Goal: Answer question/provide support: Share knowledge or assist other users

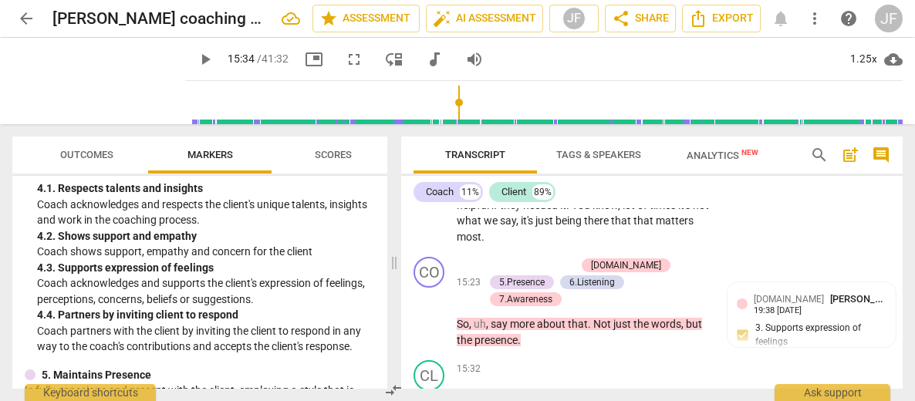
scroll to position [4669, 0]
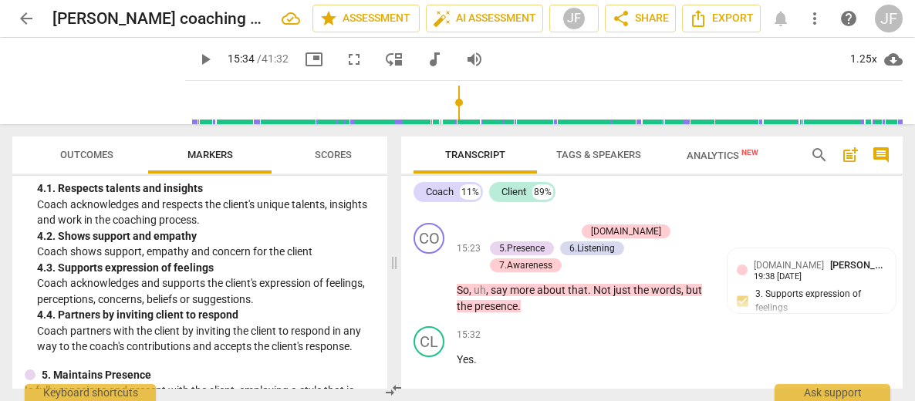
drag, startPoint x: 578, startPoint y: 266, endPoint x: 455, endPoint y: 283, distance: 124.5
click at [587, 250] on div "+" at bounding box center [588, 248] width 15 height 15
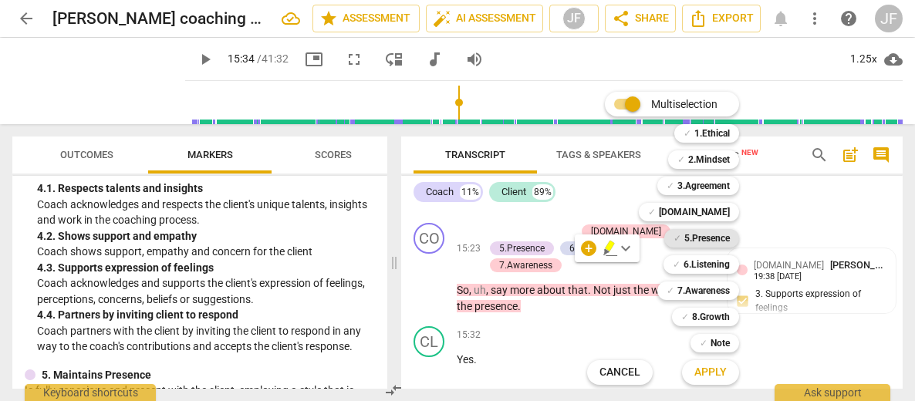
click at [706, 241] on b "5.Presence" at bounding box center [706, 238] width 45 height 19
click at [713, 289] on b "7.Awareness" at bounding box center [703, 290] width 52 height 19
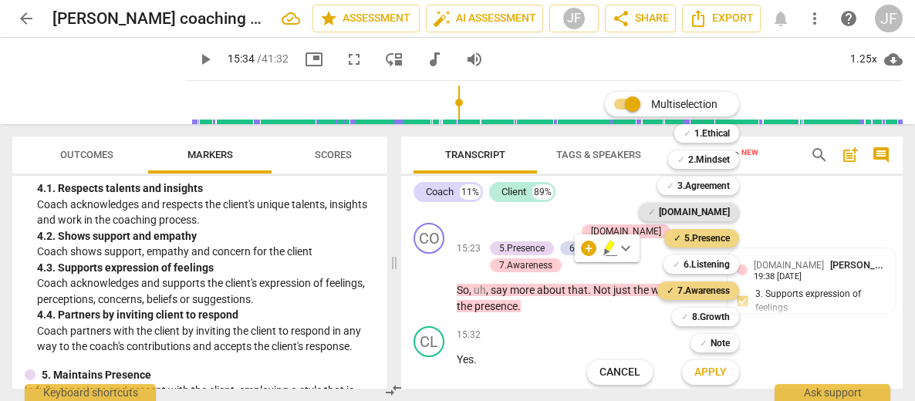
click at [725, 208] on b "[DOMAIN_NAME]" at bounding box center [694, 212] width 71 height 19
click at [700, 262] on b "6.Listening" at bounding box center [706, 264] width 46 height 19
click at [712, 378] on span "Apply" at bounding box center [710, 372] width 32 height 15
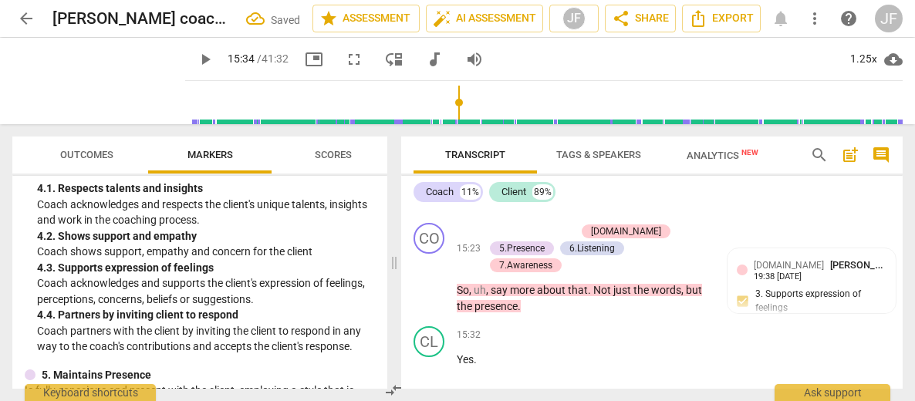
scroll to position [4805, 0]
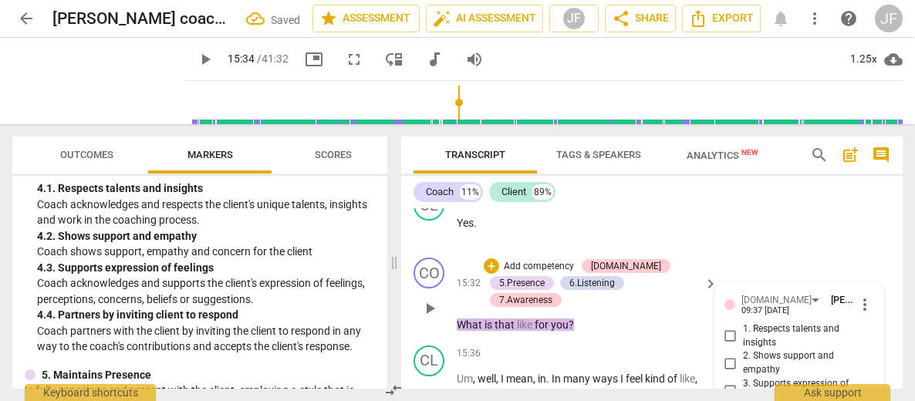
click at [727, 381] on input "3. Supports expression of feelings" at bounding box center [730, 390] width 25 height 19
checkbox input "true"
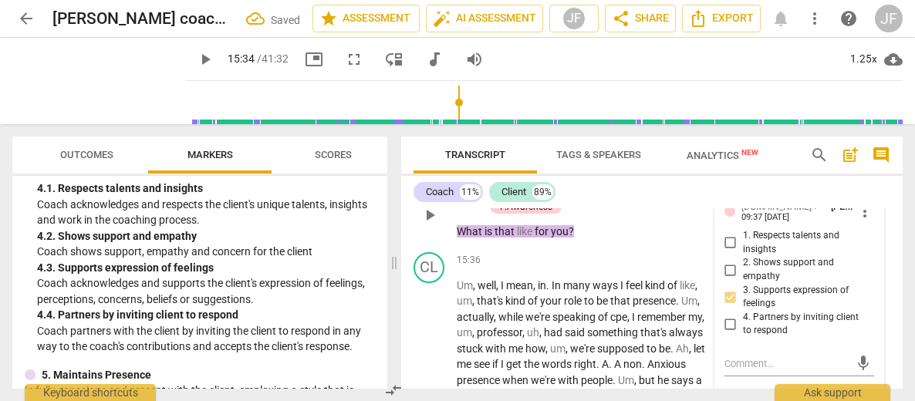
scroll to position [4929, 0]
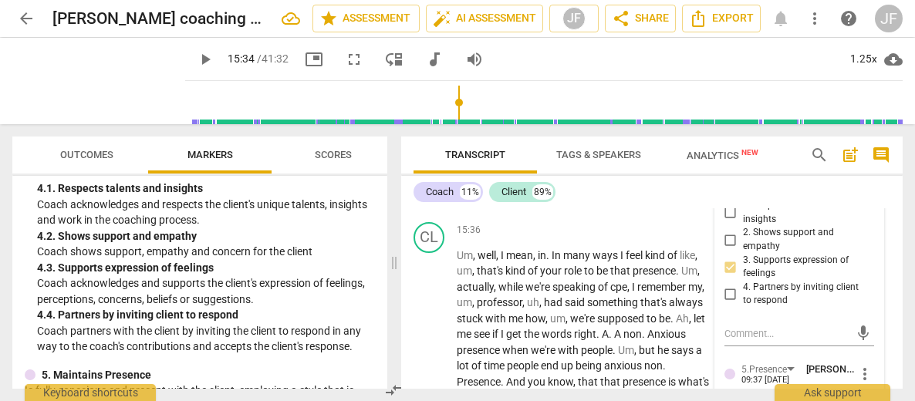
click at [728, 396] on input "1. Responds to the whole person (the who)" at bounding box center [730, 405] width 25 height 19
checkbox input "true"
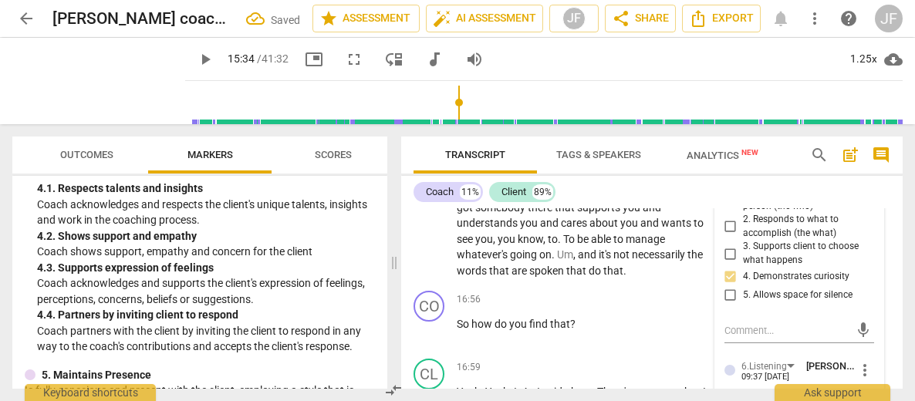
scroll to position [5145, 0]
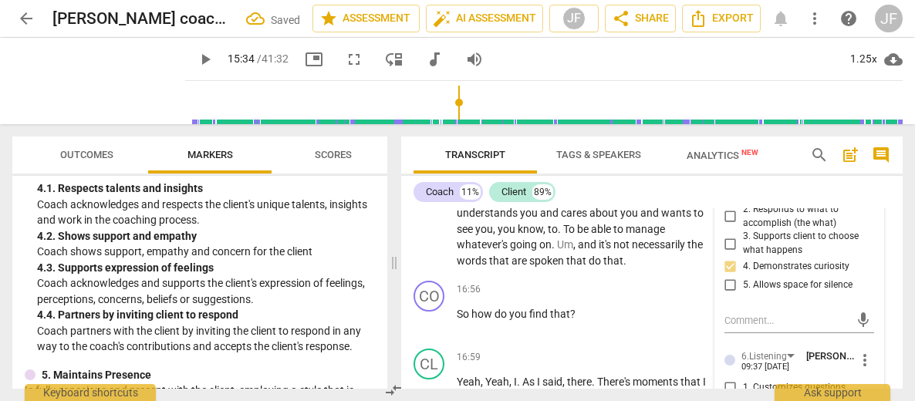
click at [722, 397] on input "2. Explores client's words" at bounding box center [730, 406] width 25 height 19
checkbox input "true"
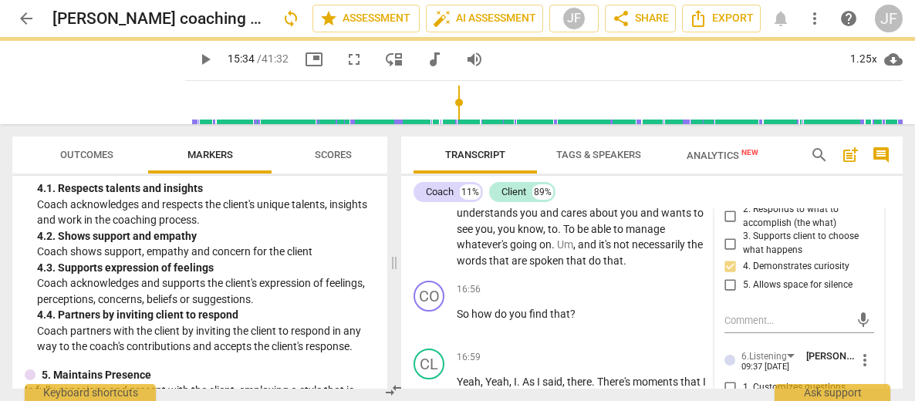
click at [871, 332] on div "[DOMAIN_NAME] [PERSON_NAME] 09:37 [DATE] more_vert 1. Respects talents and insi…" at bounding box center [799, 409] width 169 height 930
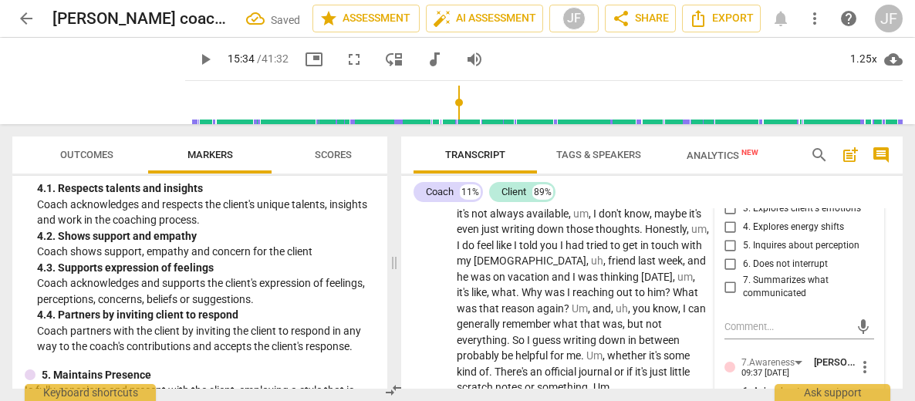
scroll to position [5391, 0]
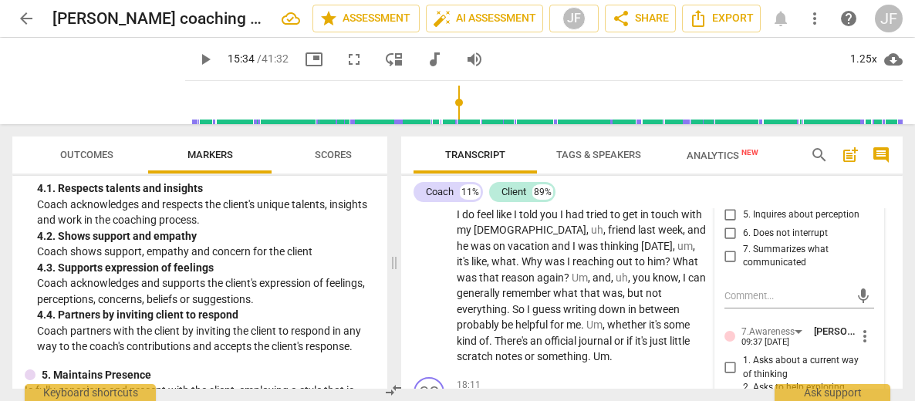
click at [722, 386] on input "2. Asks to help exploring beyond themself" at bounding box center [730, 395] width 25 height 19
checkbox input "true"
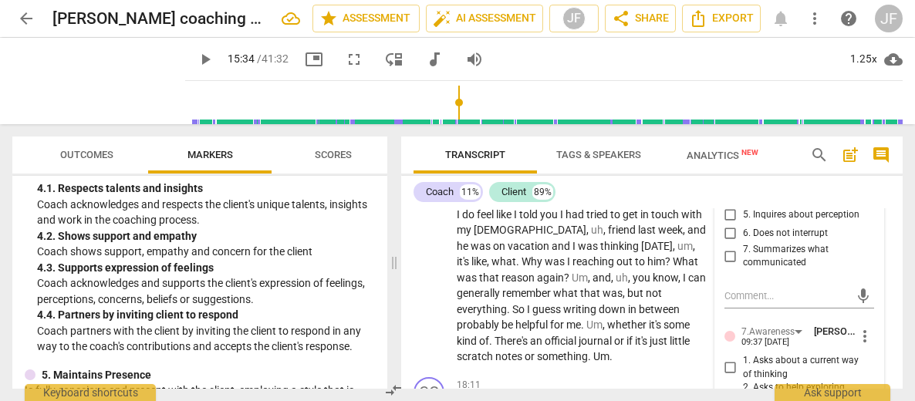
checkbox input "true"
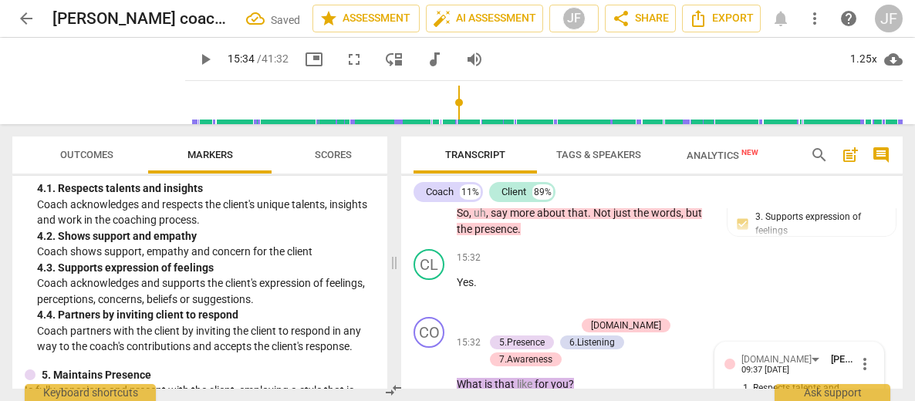
scroll to position [4712, 0]
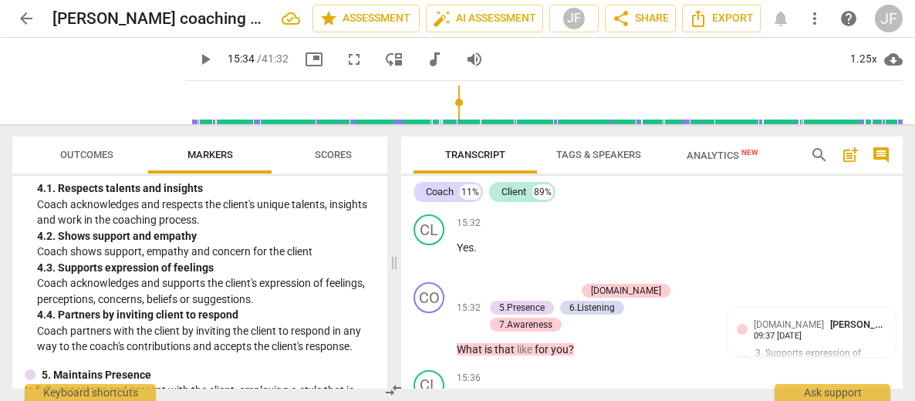
scroll to position [4746, 0]
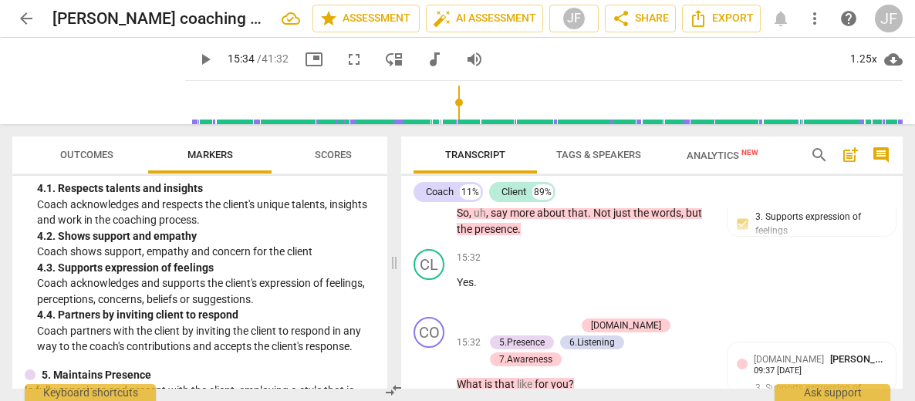
drag, startPoint x: 629, startPoint y: 311, endPoint x: 612, endPoint y: 311, distance: 17.0
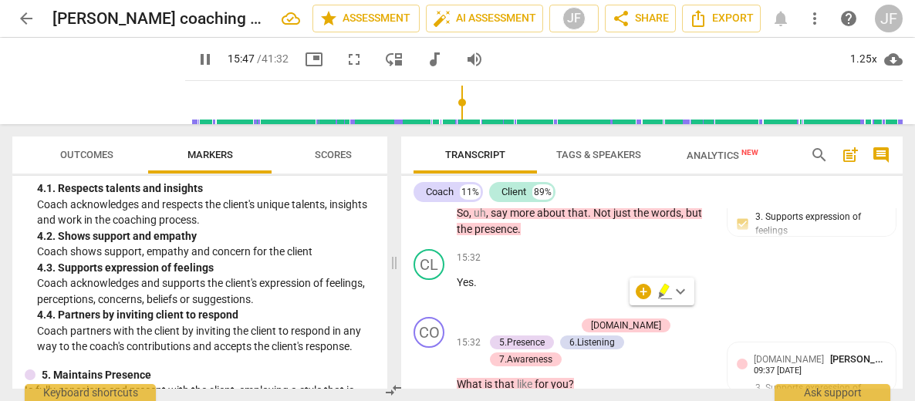
type input "947"
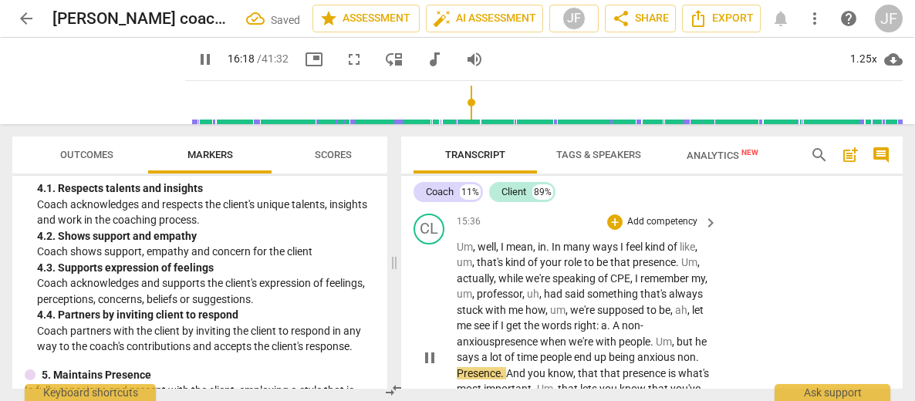
scroll to position [4905, 0]
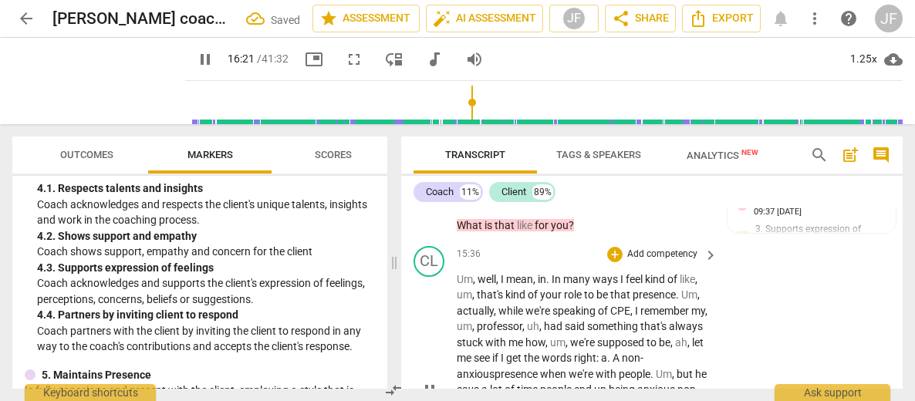
click at [696, 383] on span "." at bounding box center [697, 389] width 3 height 12
click at [632, 341] on p "Um , well , I mean , in . In many ways I feel kind of like , um , that's kind o…" at bounding box center [583, 390] width 253 height 238
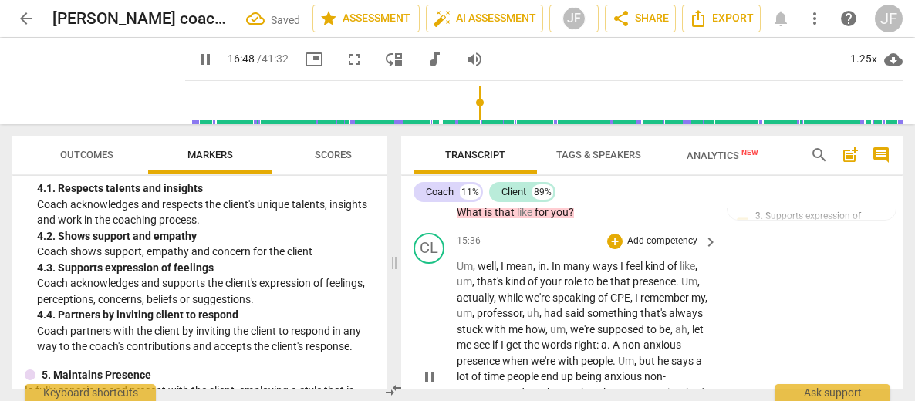
scroll to position [5070, 0]
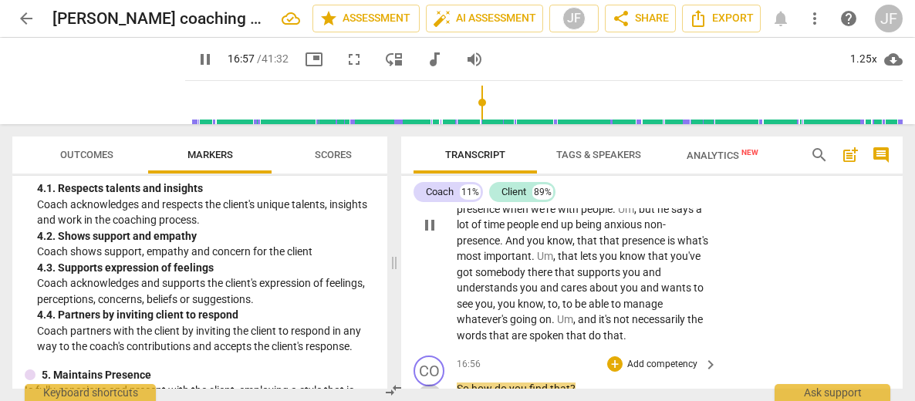
click at [427, 387] on span "pause" at bounding box center [429, 396] width 19 height 19
type input "1018"
drag, startPoint x: 578, startPoint y: 229, endPoint x: 457, endPoint y: 226, distance: 120.3
click at [457, 381] on p "So how do you find that ?" at bounding box center [583, 389] width 253 height 16
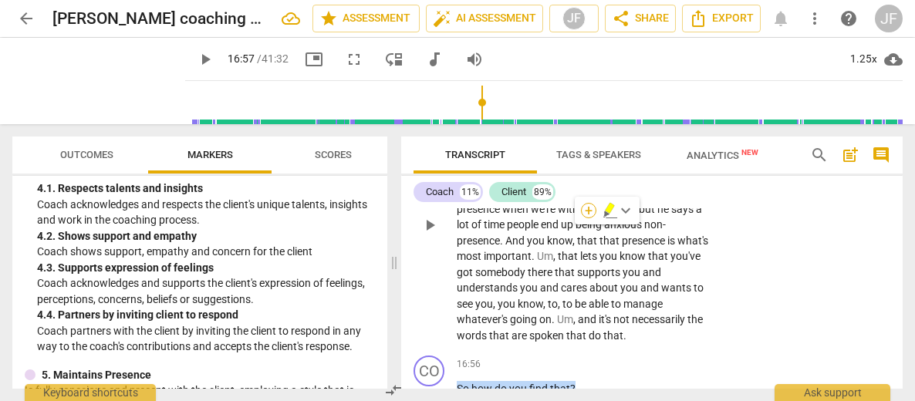
click at [588, 211] on div "+" at bounding box center [588, 210] width 15 height 15
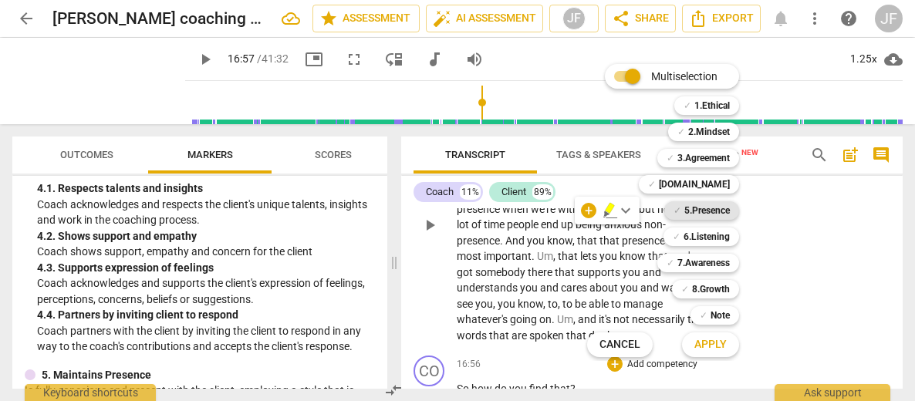
click at [713, 204] on b "5.Presence" at bounding box center [706, 210] width 45 height 19
click at [713, 258] on b "7.Awareness" at bounding box center [703, 263] width 52 height 19
click at [717, 351] on span "Apply" at bounding box center [710, 344] width 32 height 15
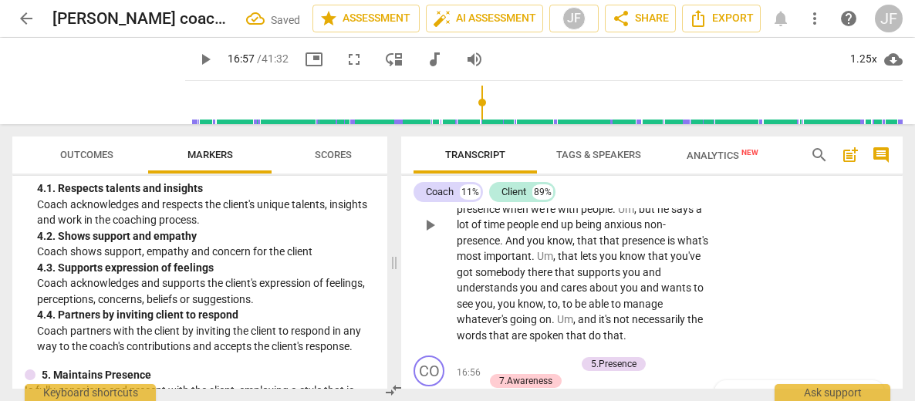
scroll to position [5178, 0]
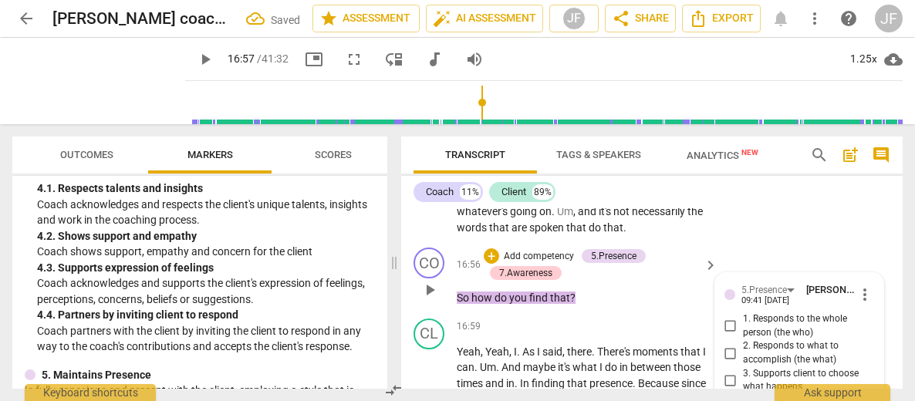
click at [730, 394] on input "4. Demonstrates curiosity" at bounding box center [730, 403] width 25 height 19
checkbox input "true"
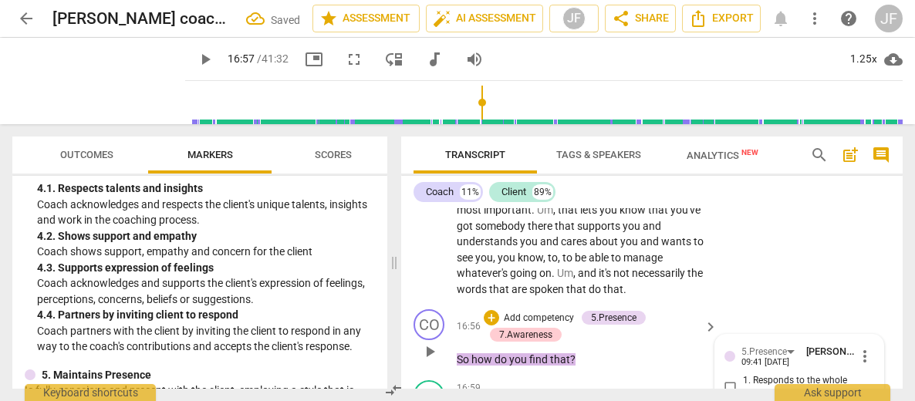
scroll to position [5085, 0]
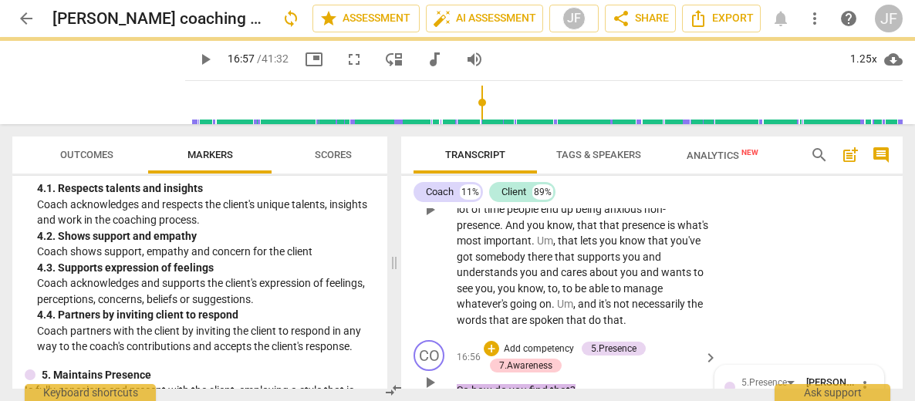
checkbox input "true"
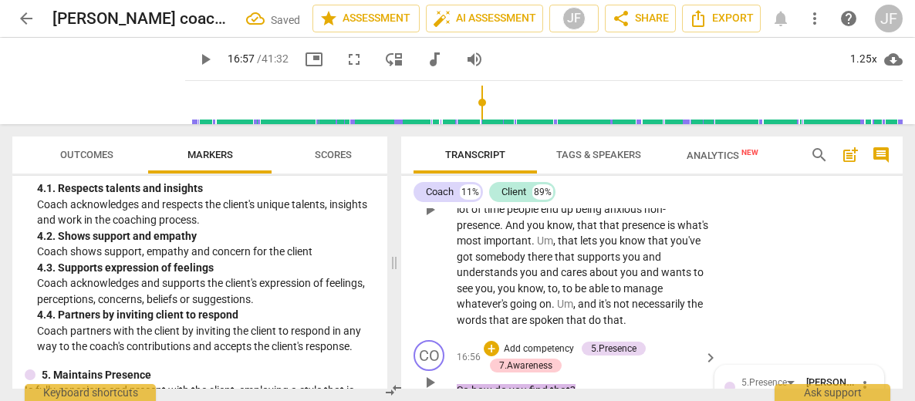
checkbox input "true"
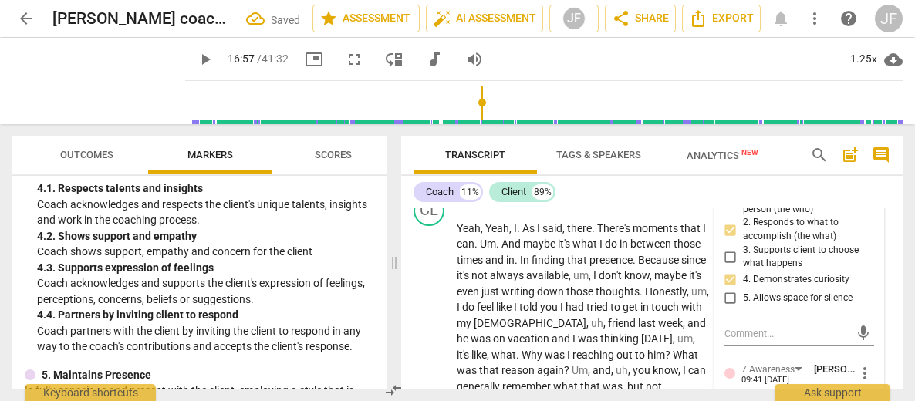
scroll to position [5332, 0]
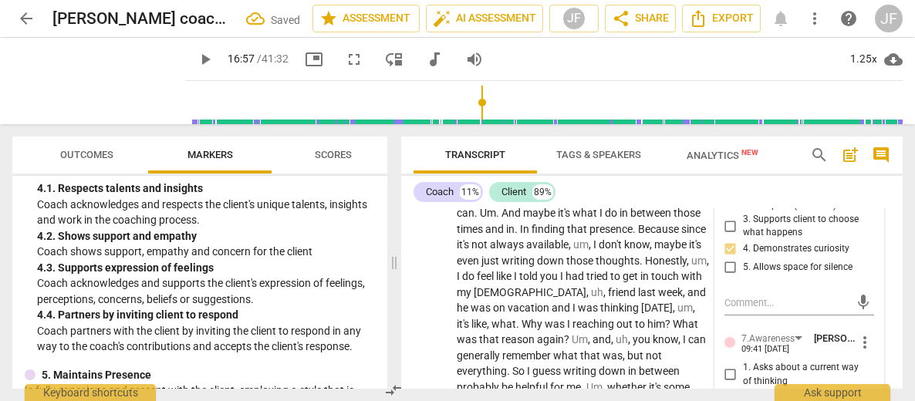
click at [730, 393] on input "2. Asks to help exploring beyond themself" at bounding box center [730, 402] width 25 height 19
checkbox input "true"
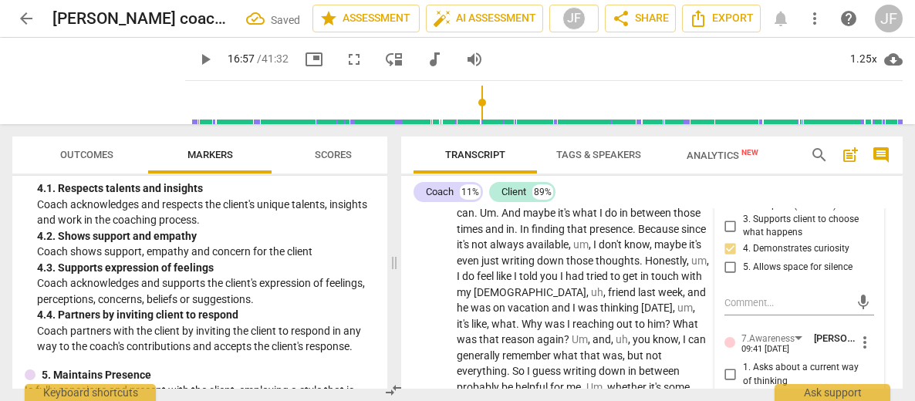
checkbox input "true"
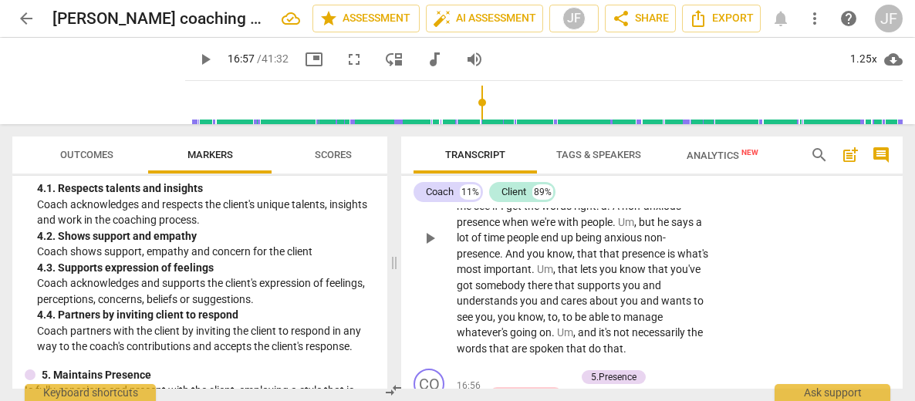
scroll to position [5125, 0]
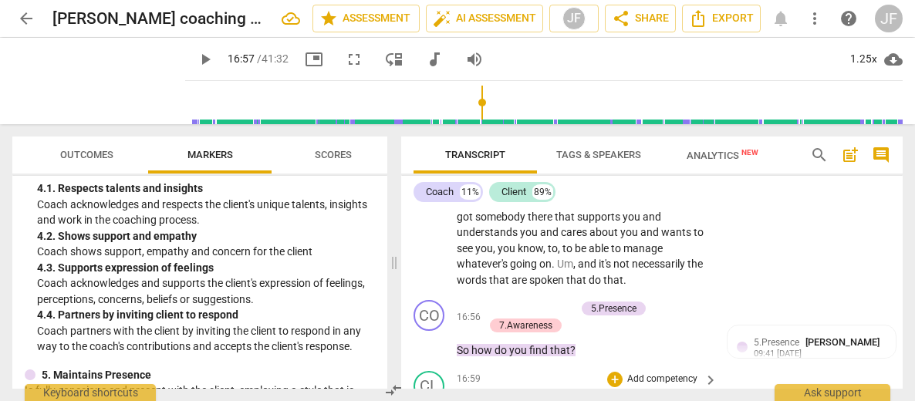
click at [520, 398] on span "." at bounding box center [519, 404] width 5 height 12
type input "1021"
click at [592, 398] on span "." at bounding box center [590, 404] width 5 height 12
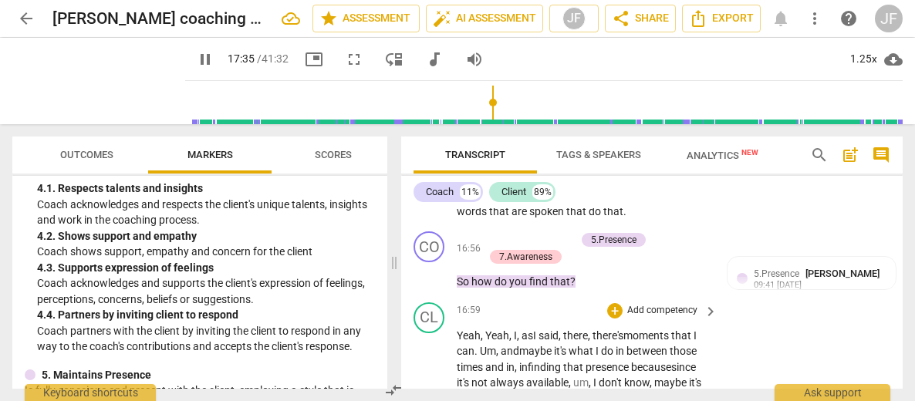
scroll to position [5210, 0]
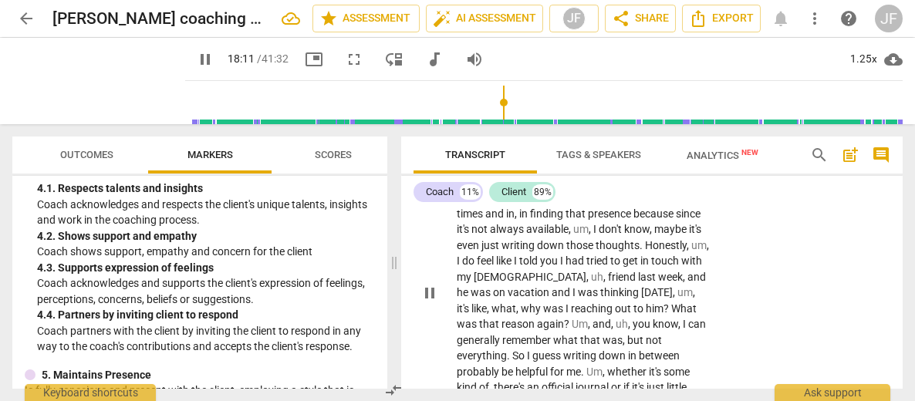
type input "1092"
drag, startPoint x: 622, startPoint y: 297, endPoint x: 457, endPoint y: 295, distance: 165.8
click at [630, 278] on div "+" at bounding box center [629, 278] width 15 height 15
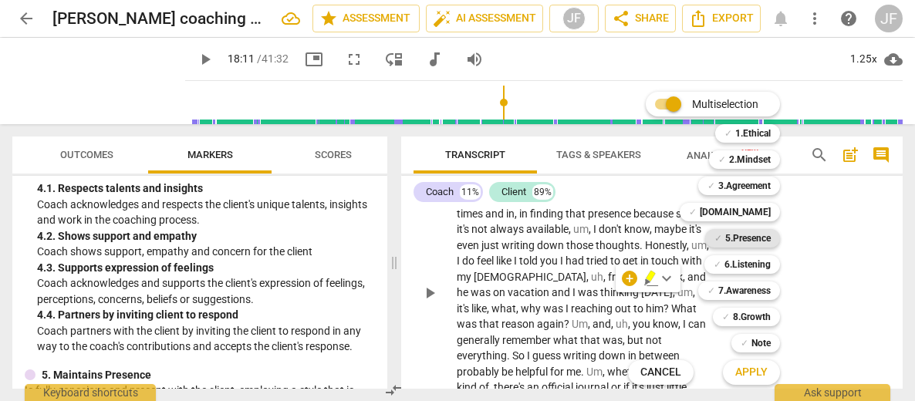
click at [737, 236] on b "5.Presence" at bounding box center [747, 238] width 45 height 19
click at [757, 316] on b "8.Growth" at bounding box center [752, 317] width 38 height 19
click at [746, 318] on b "8.Growth" at bounding box center [752, 317] width 38 height 19
click at [739, 292] on b "7.Awareness" at bounding box center [744, 290] width 52 height 19
click at [754, 377] on span "Apply" at bounding box center [751, 372] width 32 height 15
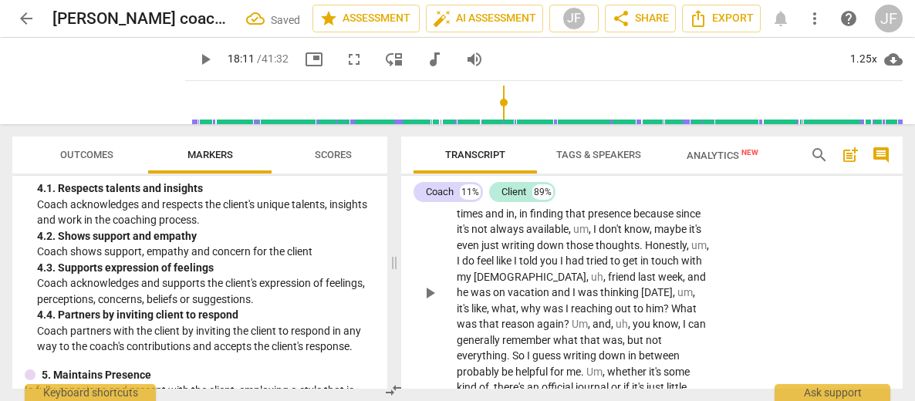
scroll to position [5523, 0]
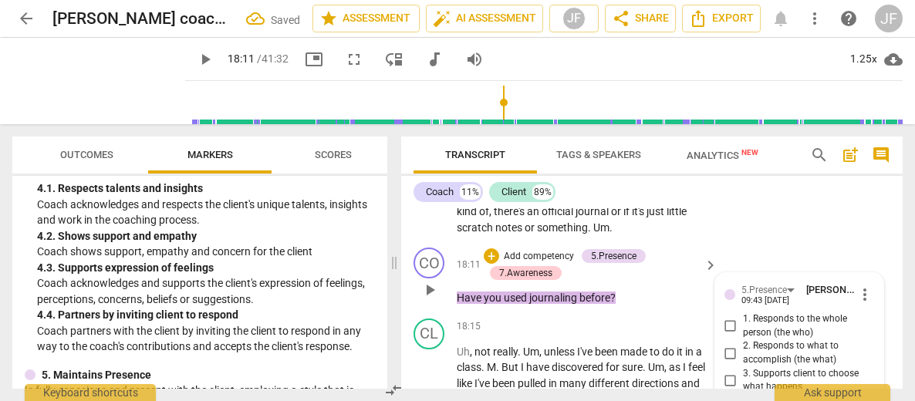
click at [726, 394] on input "4. Demonstrates curiosity" at bounding box center [730, 403] width 25 height 19
checkbox input "true"
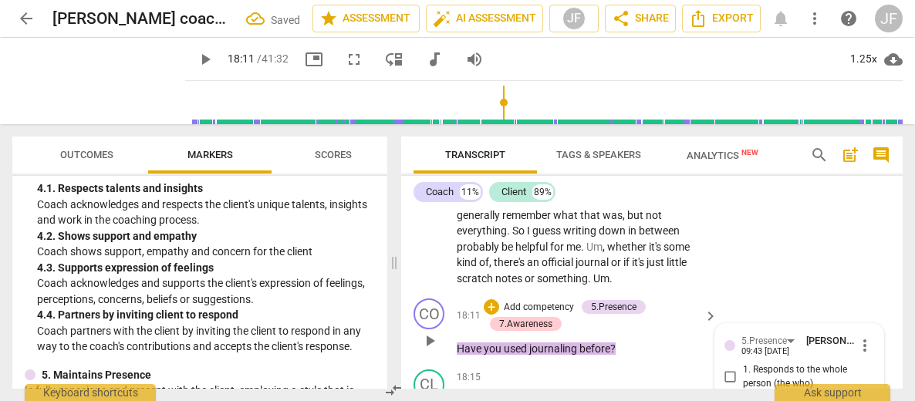
scroll to position [5461, 0]
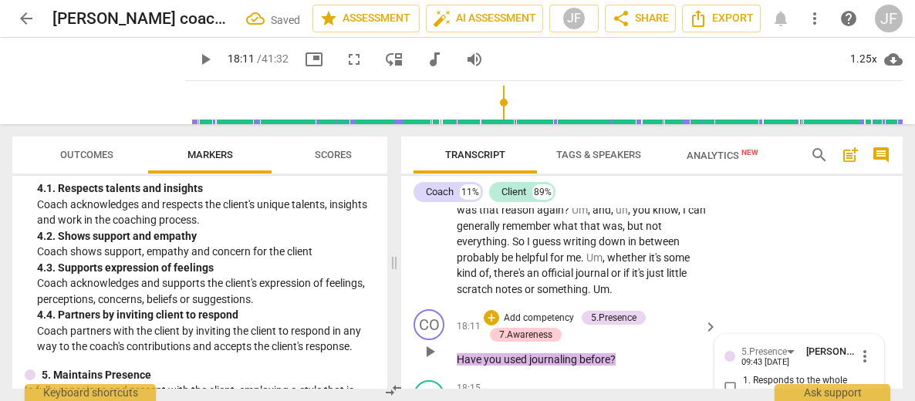
checkbox input "true"
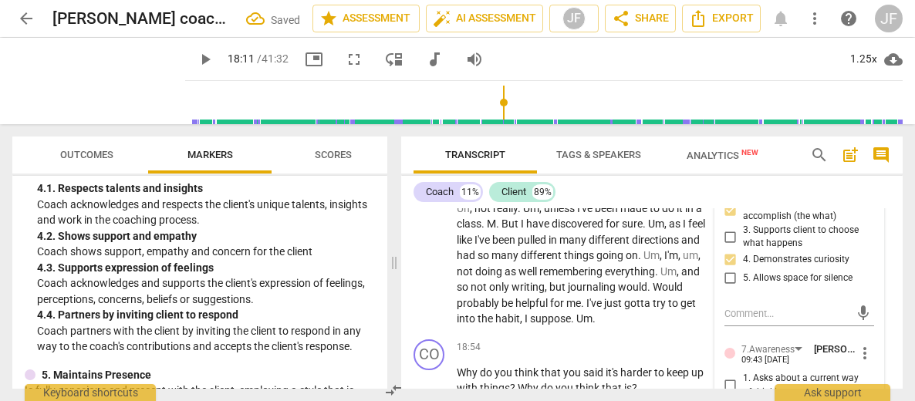
scroll to position [5677, 0]
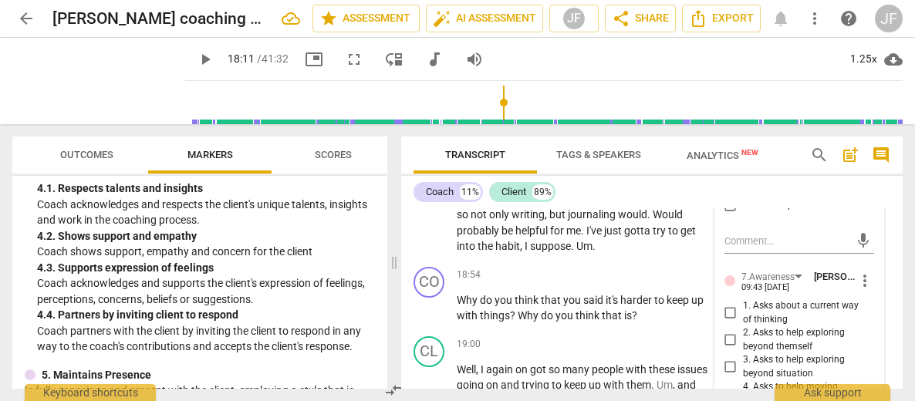
scroll to position [5770, 0]
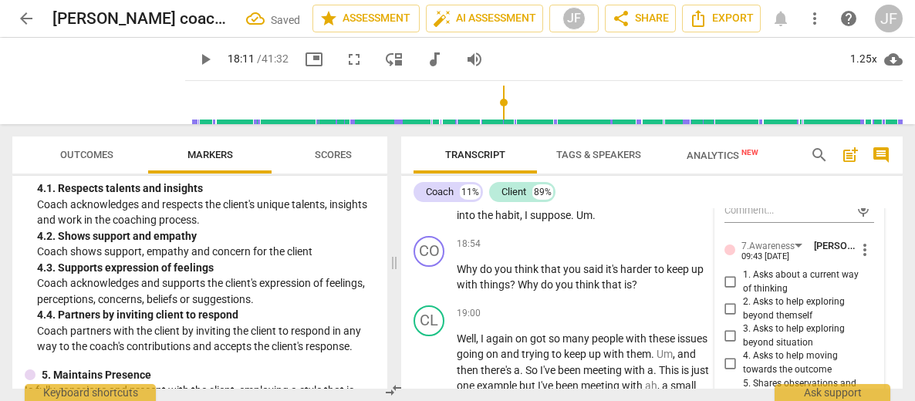
checkbox input "true"
type textarea "N"
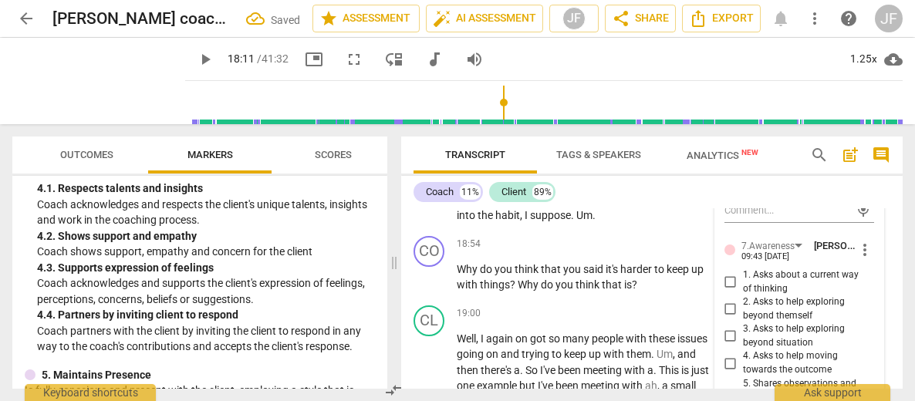
type textarea "Note"
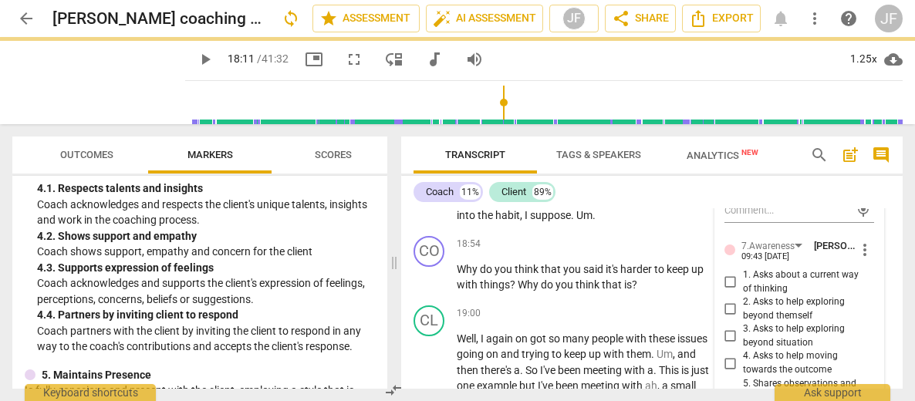
type textarea "Note:"
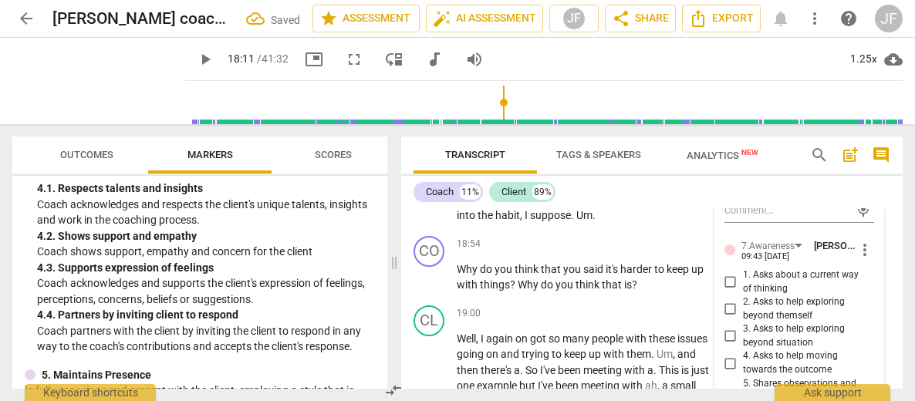
type textarea "Note:"
type textarea "Note: t"
type textarea "Note: th"
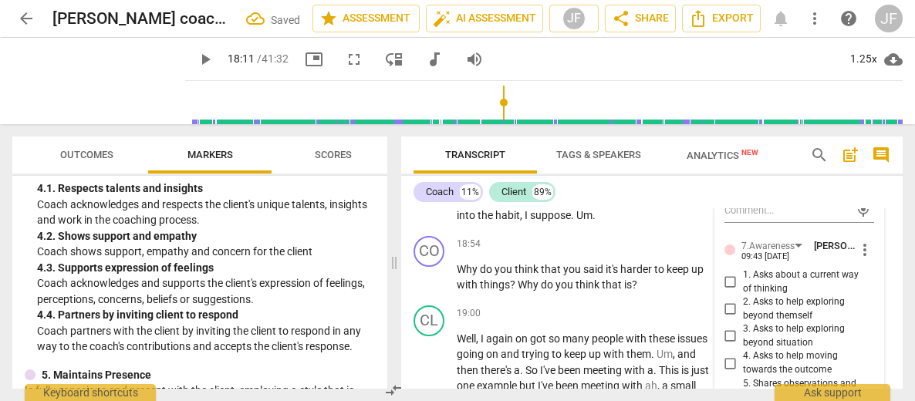
type textarea "Note: th"
type textarea "Note: thi"
type textarea "Note: this"
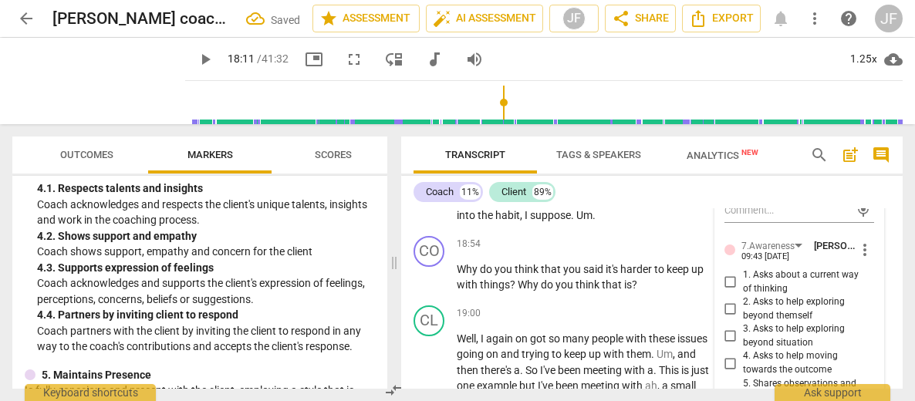
type textarea "Note: this"
type textarea "Note: this is"
type textarea "Note: this is a"
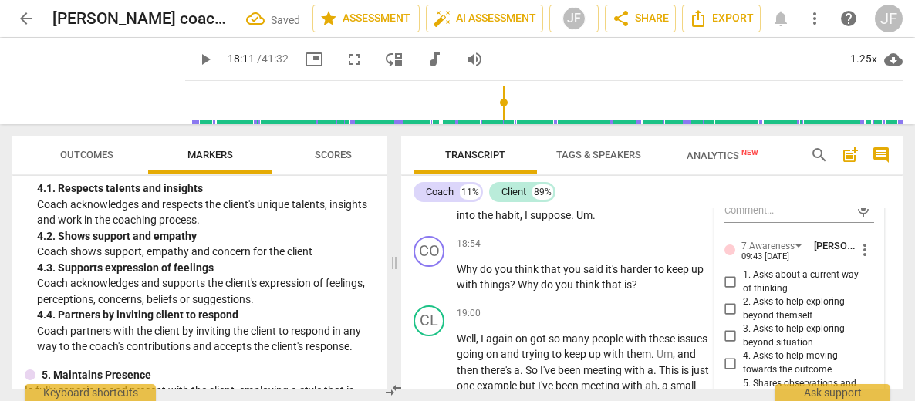
type textarea "Note: this is a"
type textarea "Note: this is a c"
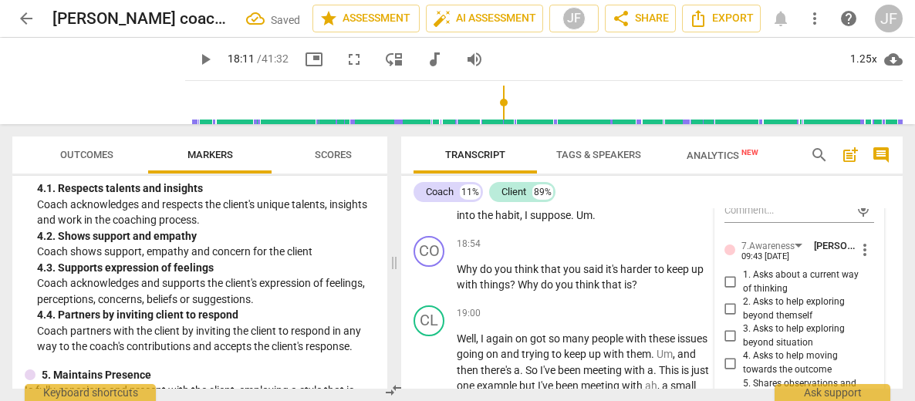
type textarea "Note: this is a cl"
type textarea "Note: this is a clo"
type textarea "Note: this is a clos"
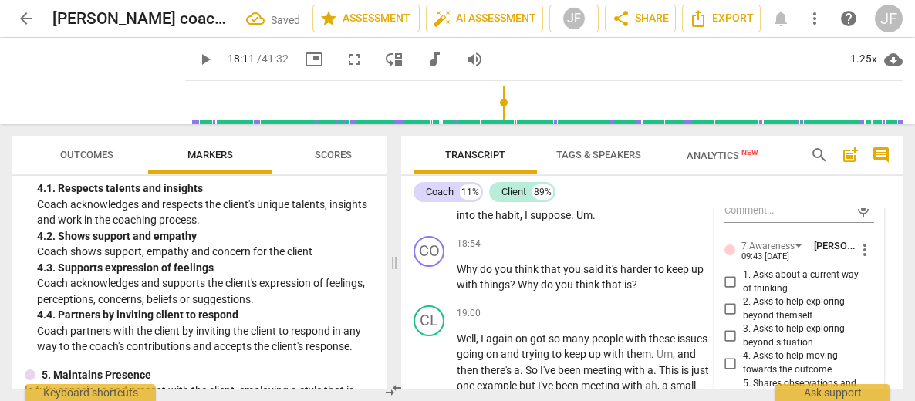
type textarea "Note: this is a clos"
type textarea "Note: this is a close"
type textarea "Note: this is a closed"
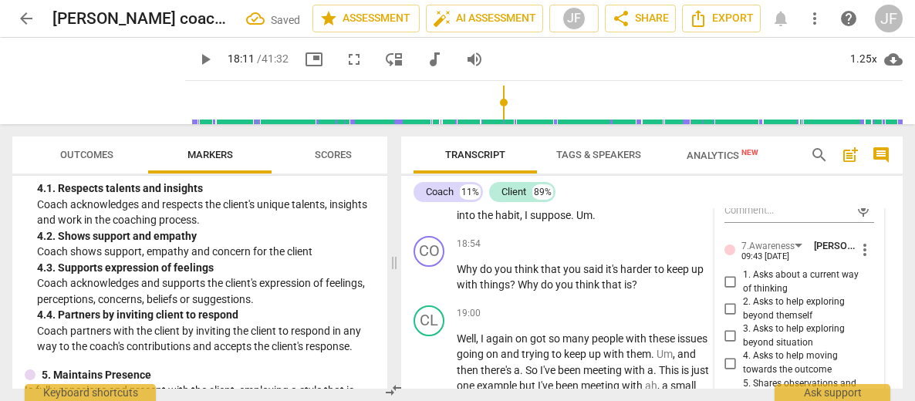
type textarea "Note: this is a closed"
type textarea "Note: this is a closed ("
type textarea "Note: this is a closed (y"
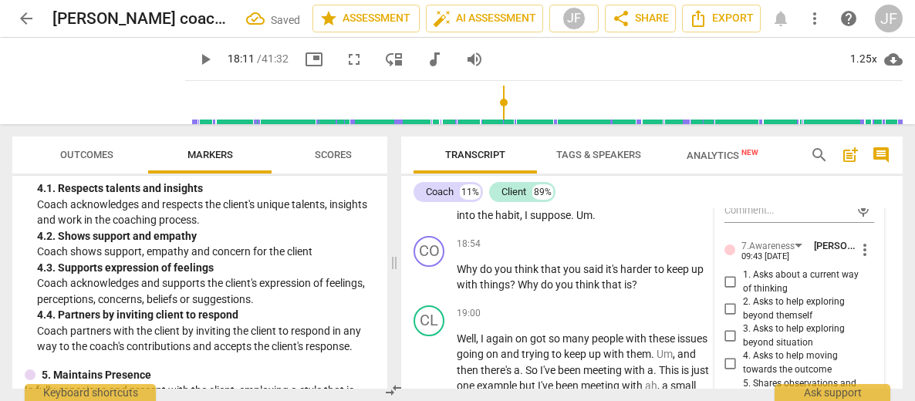
type textarea "Note: this is a closed (y"
type textarea "Note: this is a closed (ye"
type textarea "Note: this is a closed (yes"
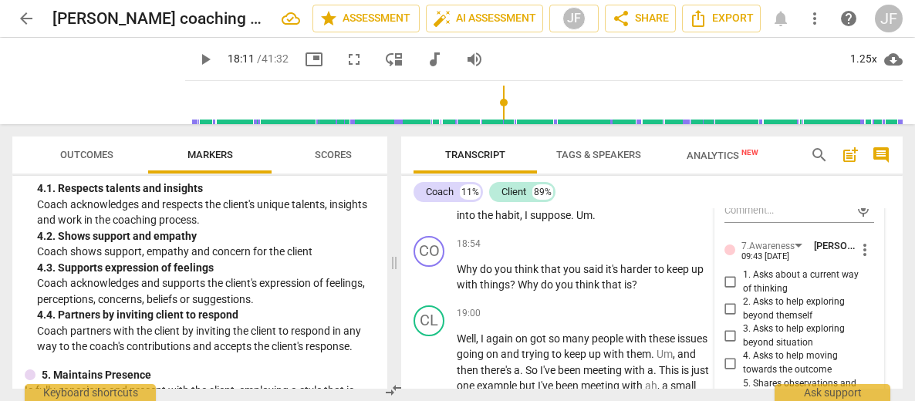
type textarea "Note: this is a closed (yes/"
type textarea "Note: this is a closed (yes/n"
type textarea "Note: this is a closed (yes/no"
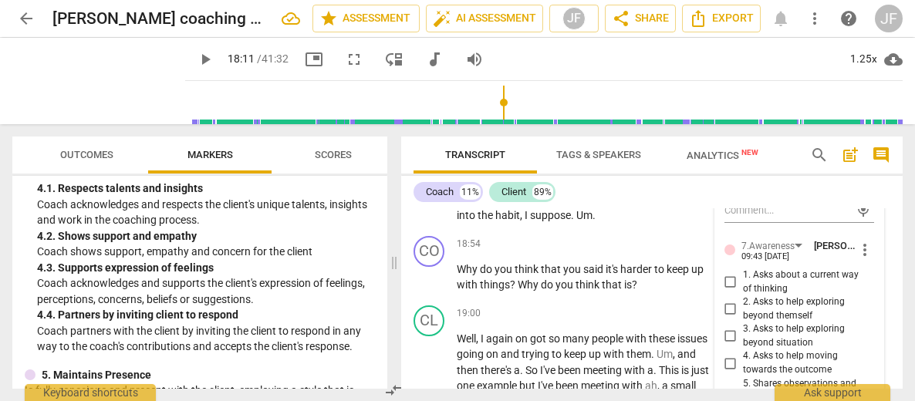
type textarea "Note: this is a closed (yes/no)"
type textarea "Note: this is a closed (yes/no) q"
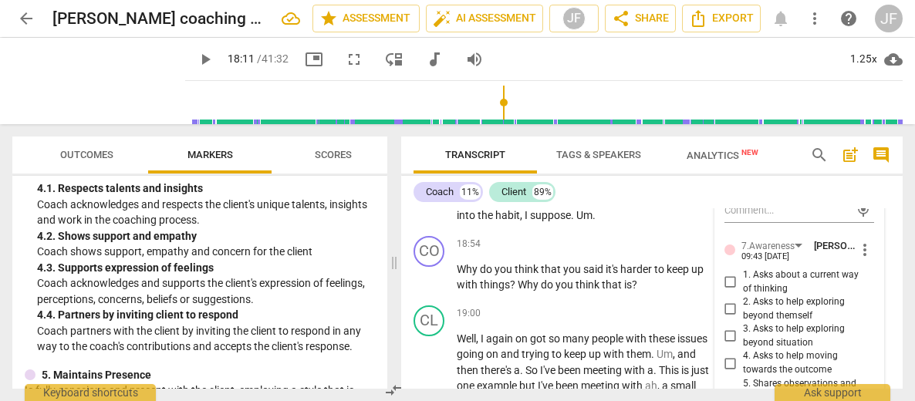
type textarea "Note: this is a closed (yes/no) q"
type textarea "Note: this is a closed (yes/no) qu"
type textarea "Note: this is a closed (yes/no) que"
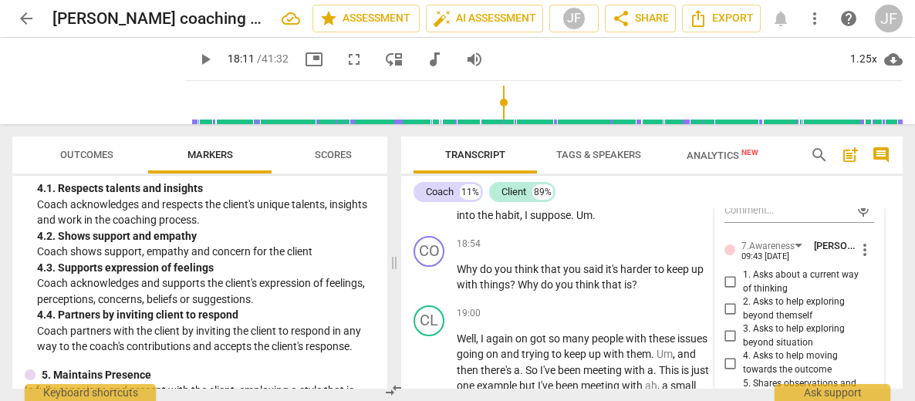
type textarea "Note: this is a closed (yes/no) ques"
type textarea "Note: this is a closed (yes/no) quest"
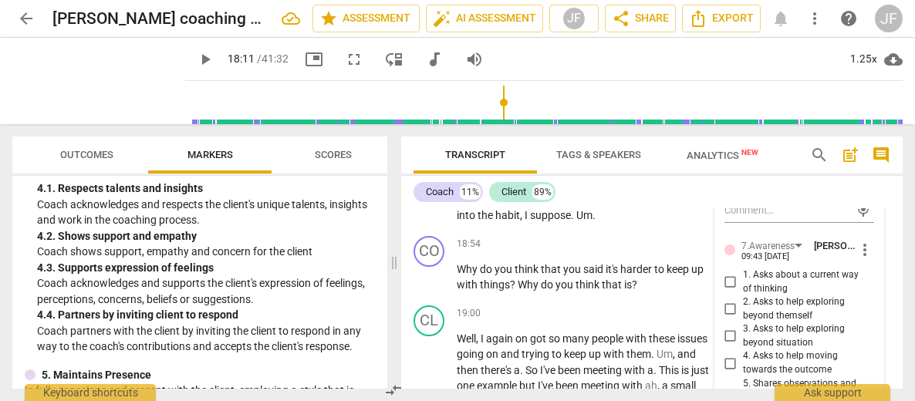
type textarea "Note: this is a closed (yes/no) questi"
type textarea "Note: this is a closed (yes/no) questio"
type textarea "Note: this is a closed (yes/no) question"
type textarea "Note: this is a closed (yes/no) question."
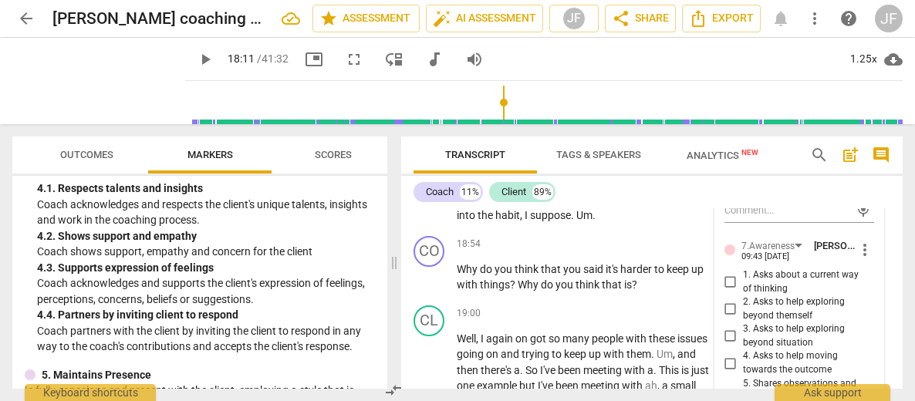
type textarea "Note: this is a closed (yes/no) question."
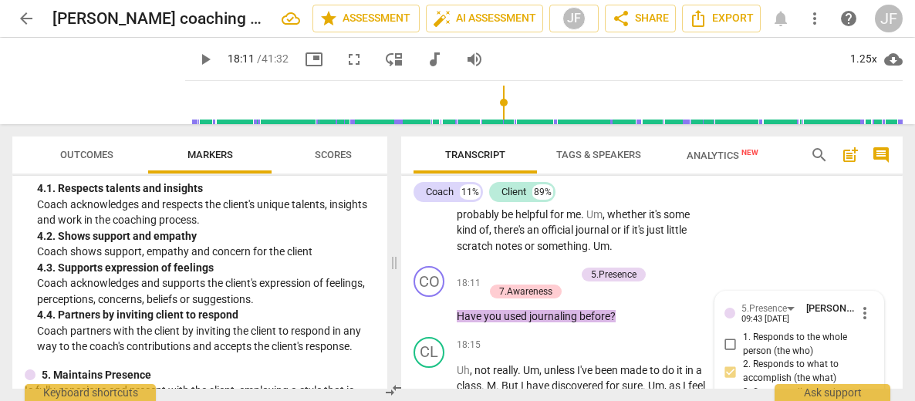
scroll to position [5436, 0]
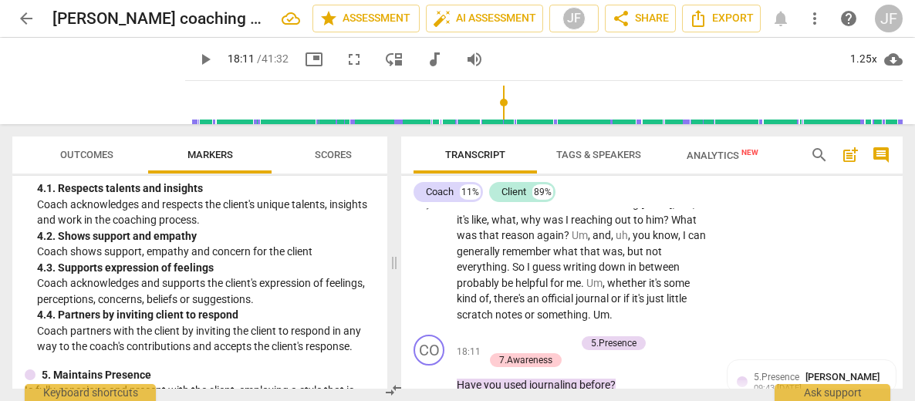
type input "1099"
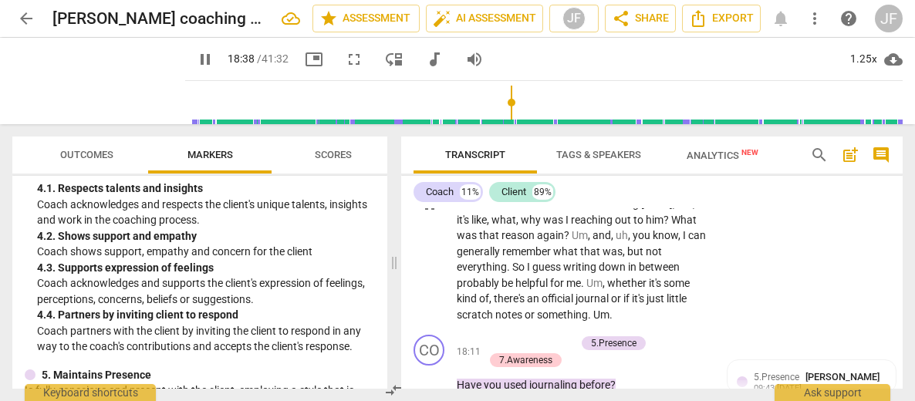
type input "1119"
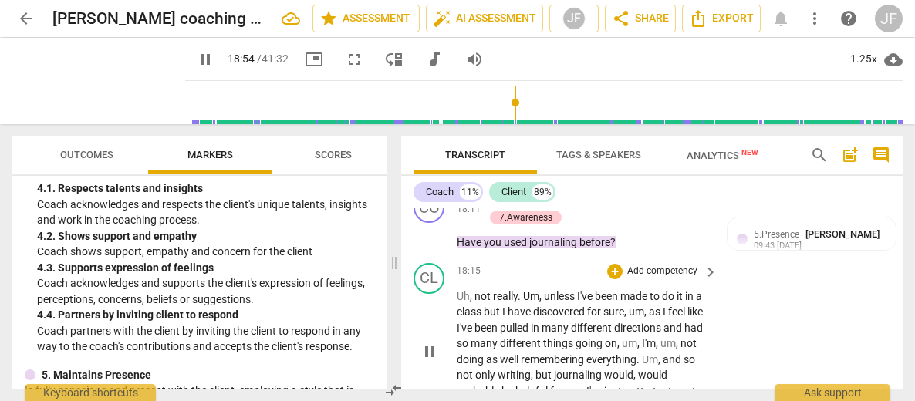
scroll to position [5590, 0]
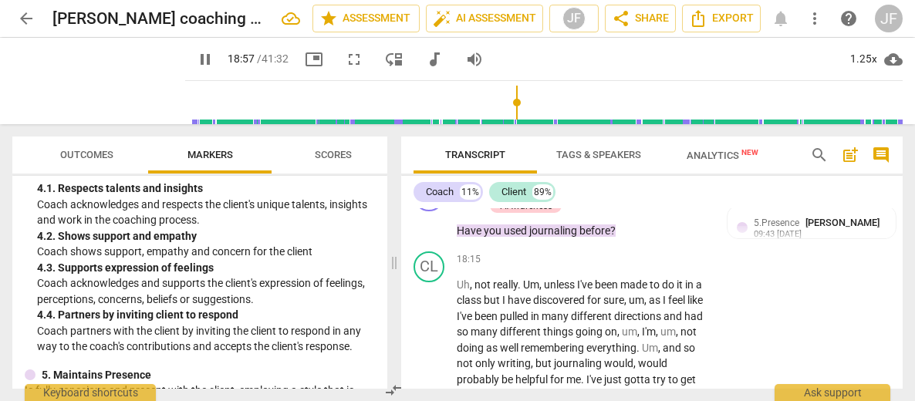
type input "1138"
drag, startPoint x: 645, startPoint y: 306, endPoint x: 458, endPoint y: 292, distance: 187.1
click at [652, 288] on div "+" at bounding box center [649, 285] width 15 height 15
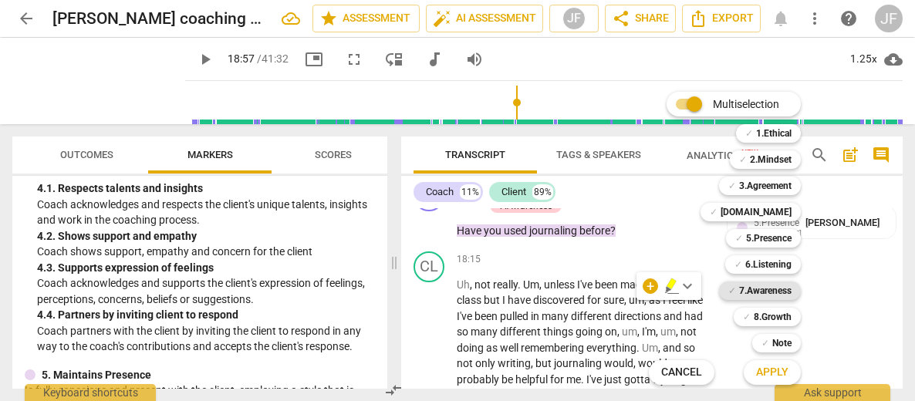
click at [770, 294] on b "7.Awareness" at bounding box center [765, 290] width 52 height 19
click at [777, 243] on b "5.Presence" at bounding box center [768, 238] width 45 height 19
click at [773, 372] on span "Apply" at bounding box center [772, 372] width 32 height 15
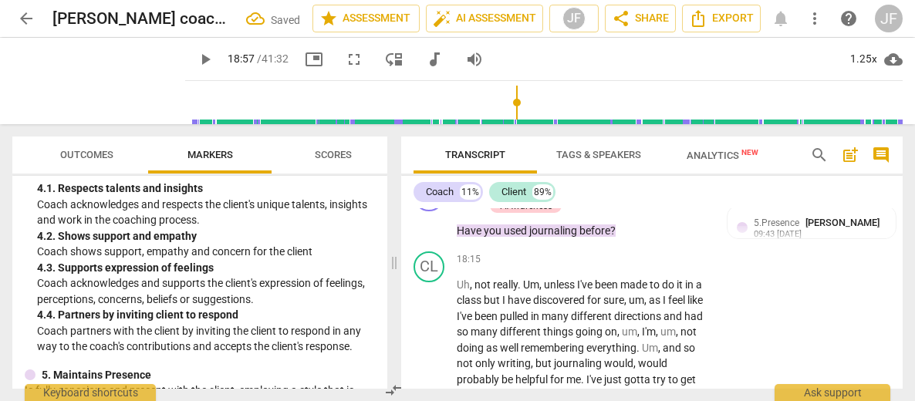
scroll to position [5758, 0]
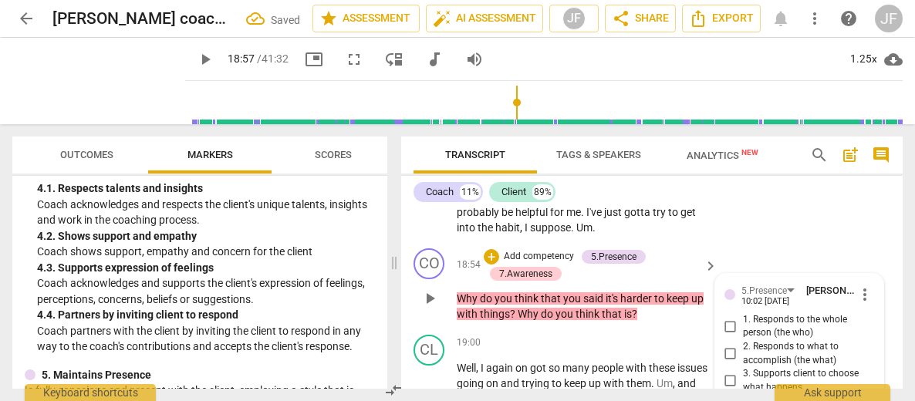
click at [726, 394] on input "4. Demonstrates curiosity" at bounding box center [730, 403] width 25 height 19
checkbox input "true"
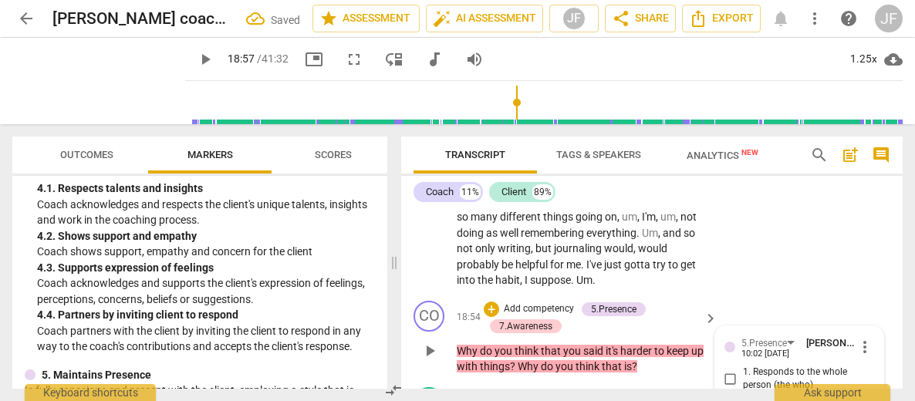
scroll to position [5696, 0]
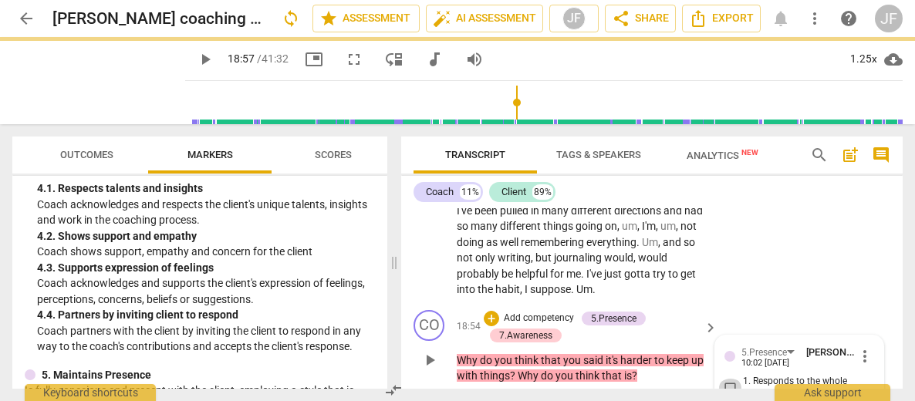
click at [726, 379] on input "1. Responds to the whole person (the who)" at bounding box center [730, 388] width 25 height 19
checkbox input "true"
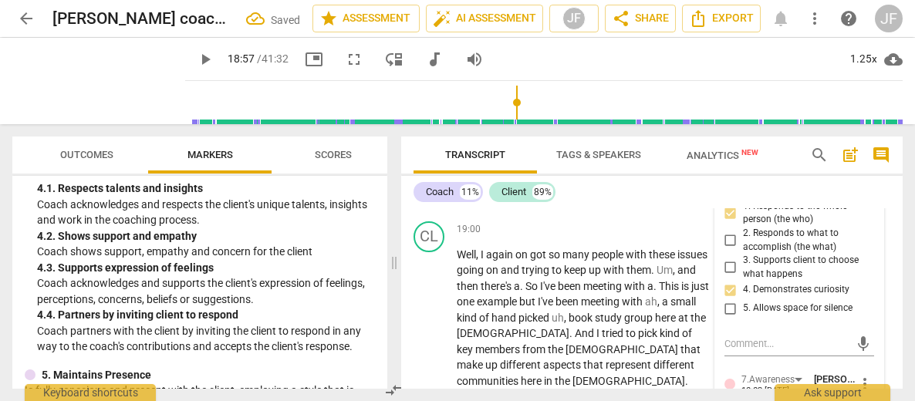
scroll to position [5881, 0]
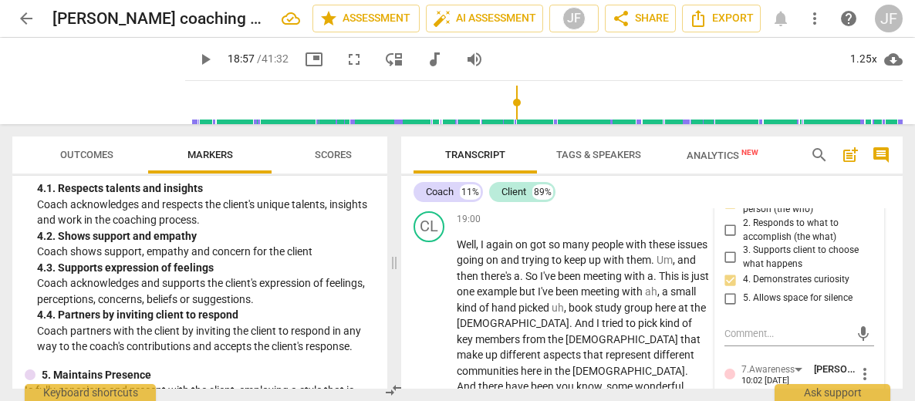
click at [727, 396] on input "1. Asks about a current way of thinking" at bounding box center [730, 405] width 25 height 19
checkbox input "true"
click at [868, 355] on div "5.Presence [PERSON_NAME] 10:02 [DATE] more_vert 1. Responds to the whole person…" at bounding box center [799, 407] width 169 height 515
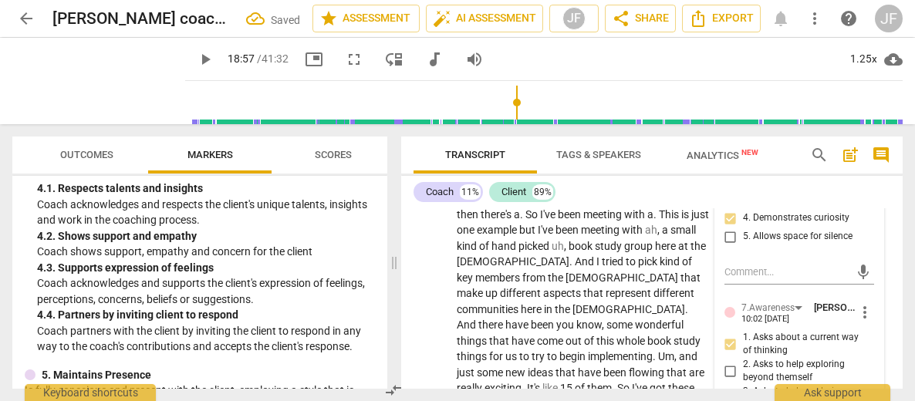
scroll to position [5974, 0]
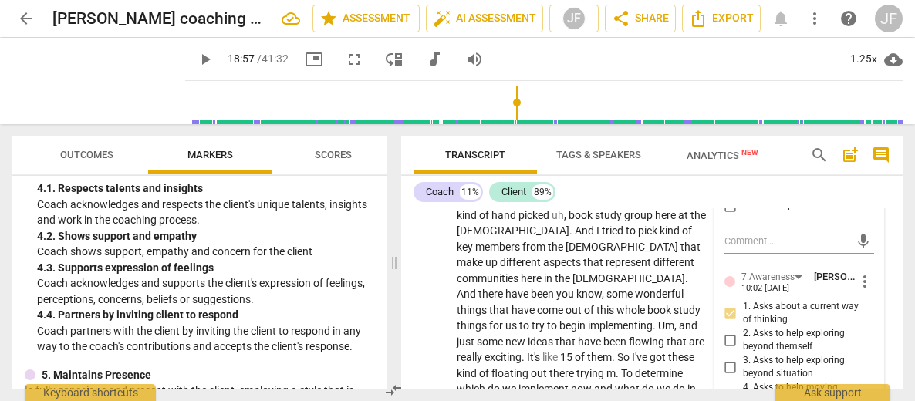
checkbox input "true"
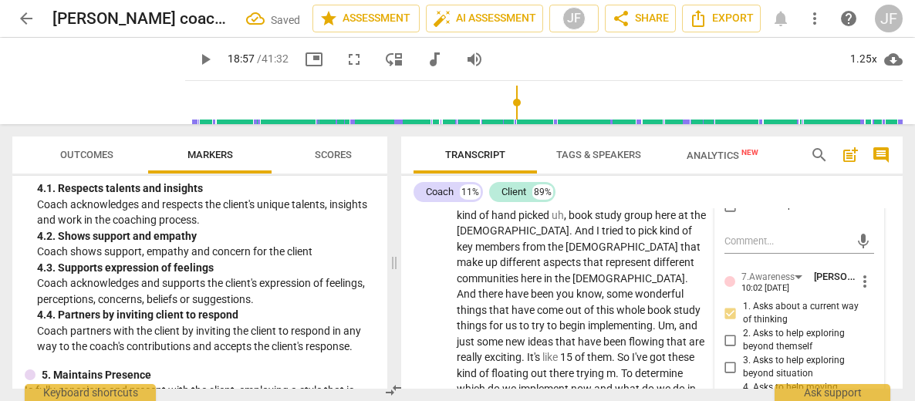
type textarea "N"
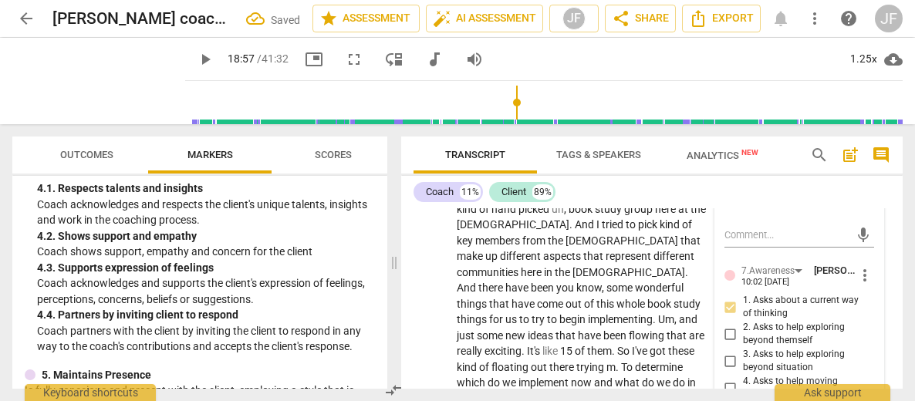
type textarea "No"
type textarea "Not"
type textarea "Note"
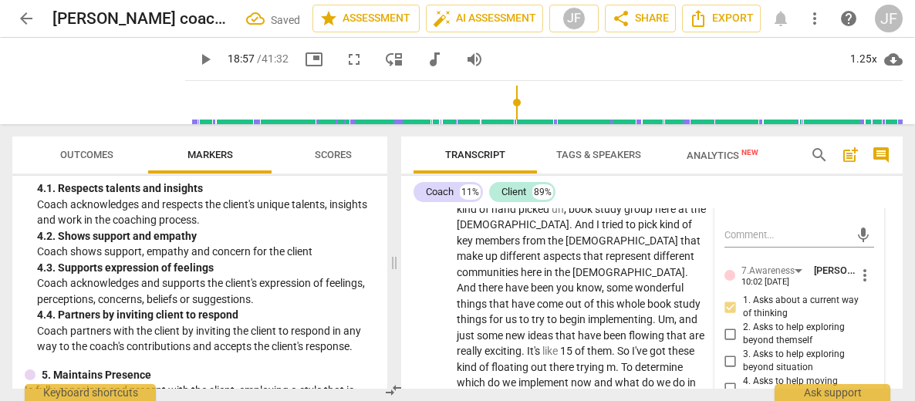
type textarea "Note"
type textarea "Note:"
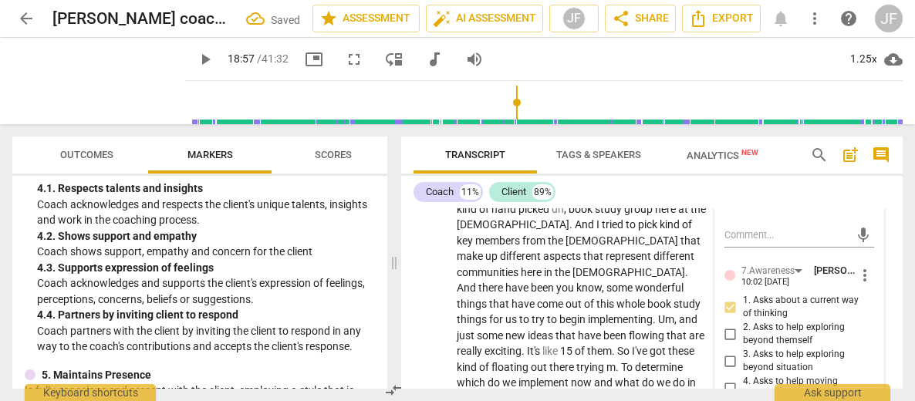
type textarea "Note: t"
type textarea "Note: th"
type textarea "Note: this"
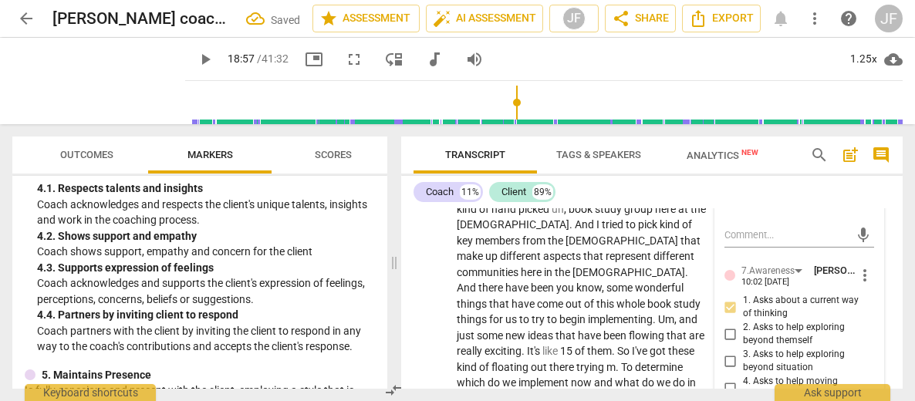
type textarea "Note: this"
type textarea "Note: this i"
type textarea "Note: this is"
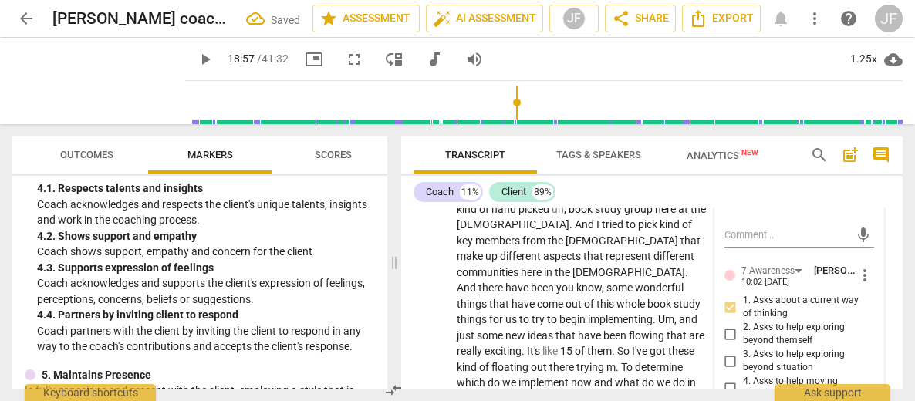
type textarea "Note: this is a"
type textarea "Note: this is a s"
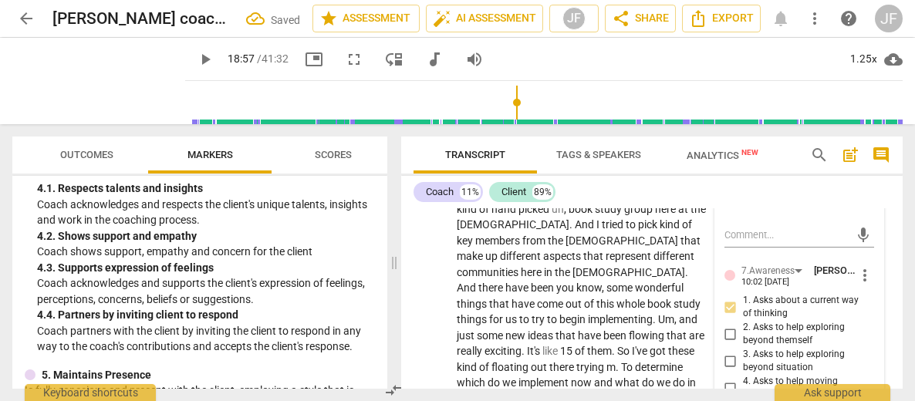
type textarea "Note: this is a s"
type textarea "Note: this is a st"
type textarea "Note: this is a sta"
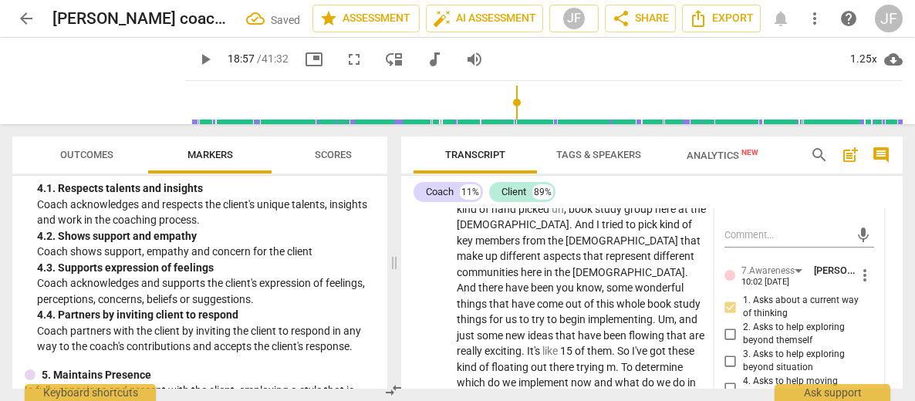
type textarea "Note: this is a stac"
type textarea "Note: this is a stack"
type textarea "Note: this is a stacke"
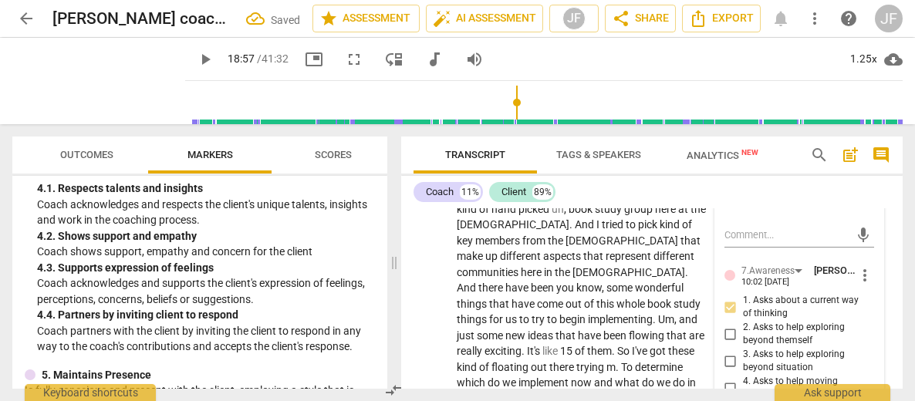
type textarea "Note: this is a stacke"
type textarea "Note: this is a stacked"
type textarea "Note: this is a stacked/"
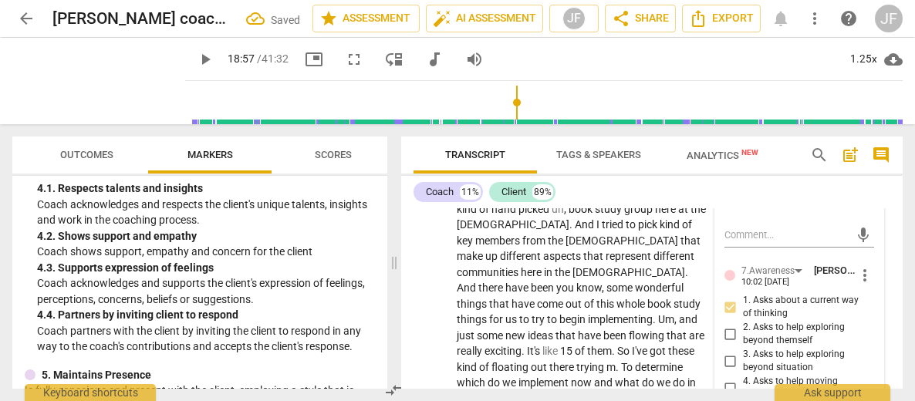
type textarea "Note: this is a stacked/r"
type textarea "Note: this is a stacked/re"
type textarea "Note: this is a stacked/rep"
type textarea "Note: this is a stacked/repe"
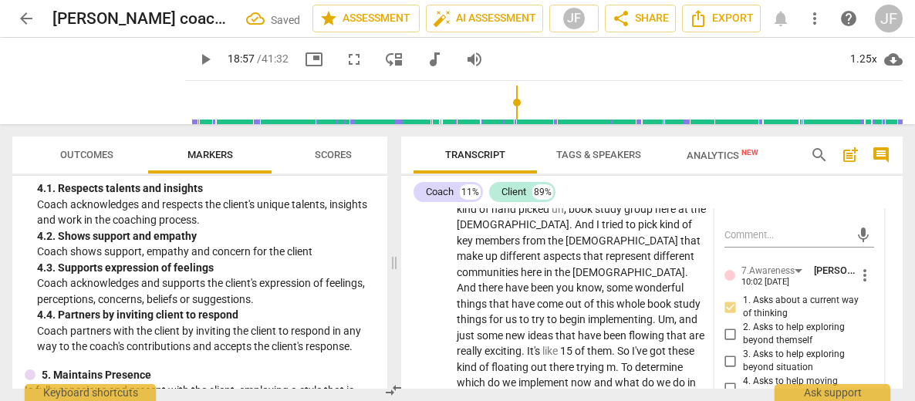
type textarea "Note: this is a stacked/repe"
type textarea "Note: this is a stacked/repea"
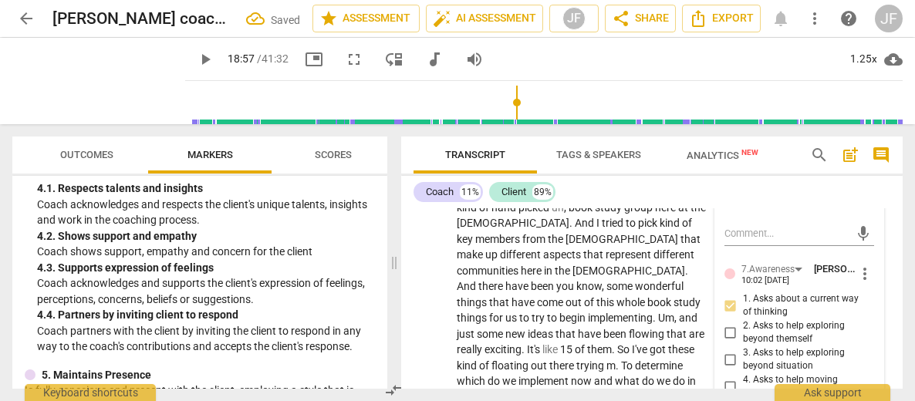
type textarea "Note: this is a stacked/repeat"
type textarea "Note: this is a stacked/repeatd"
type textarea "Note: this is a stacked/repeatd q"
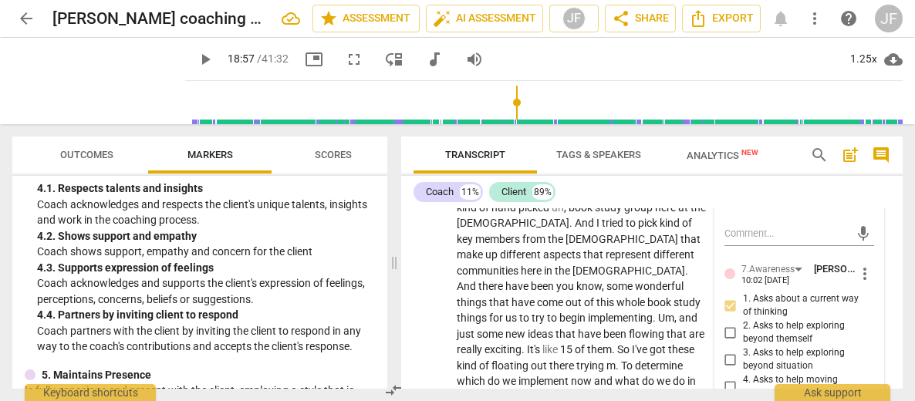
type textarea "Note: this is a stacked/repeatd q"
type textarea "Note: this is a stacked/repeatd qu"
type textarea "Note: this is a stacked/repeatd que"
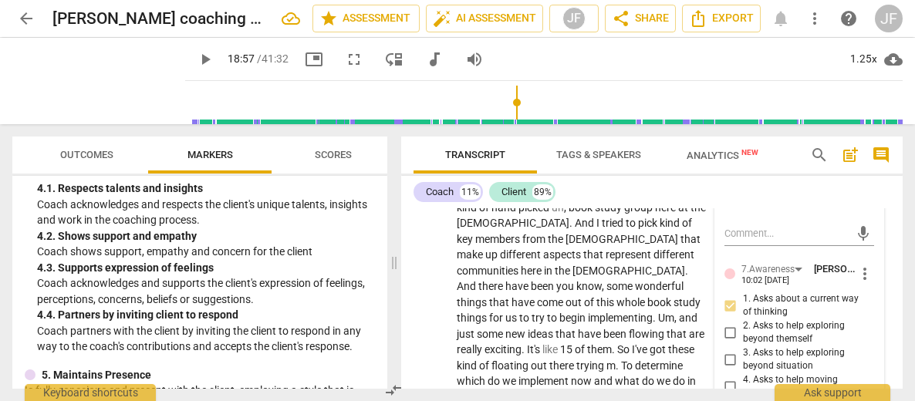
scroll to position [0, 0]
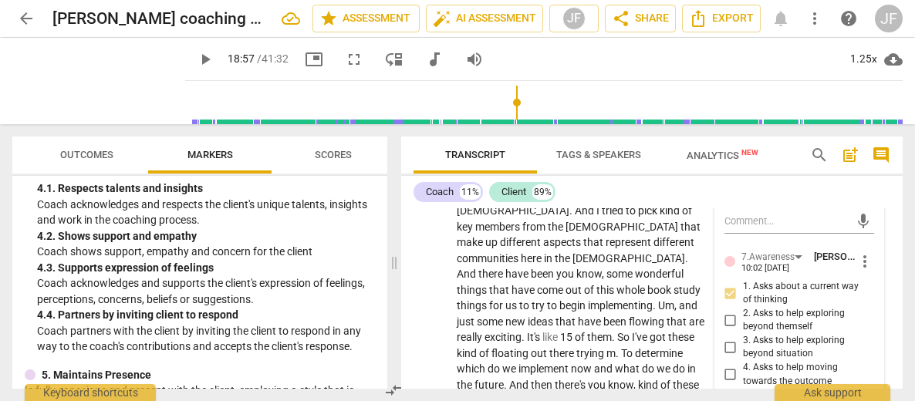
type textarea "Note: this is a stacked/repeatd ques"
type textarea "Note: this is a stacked/repeatd quest"
type textarea "Note: this is a stacked/repeatd questi"
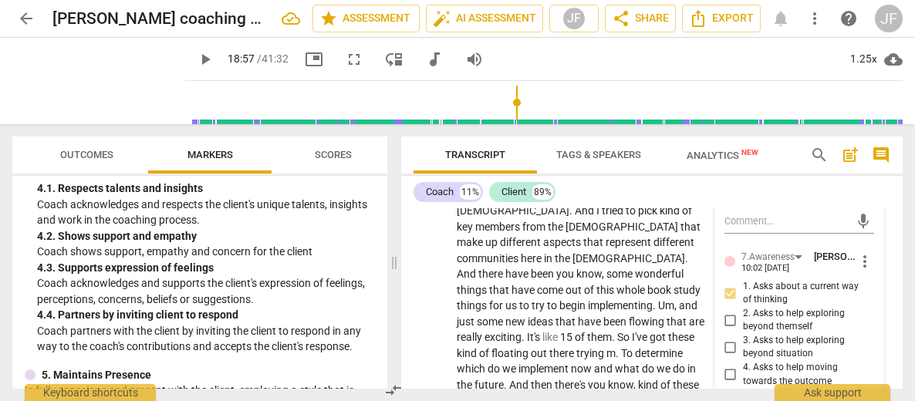
type textarea "Note: this is a stacked/repeatd questi"
type textarea "Note: this is a stacked/repeatd questio"
type textarea "Note: this is a stacked/repeatd question"
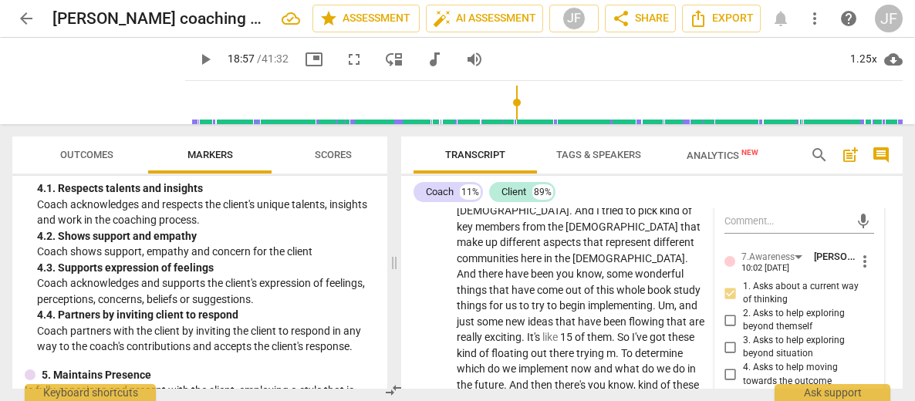
type textarea "Note: this is a stacked/repeatd question."
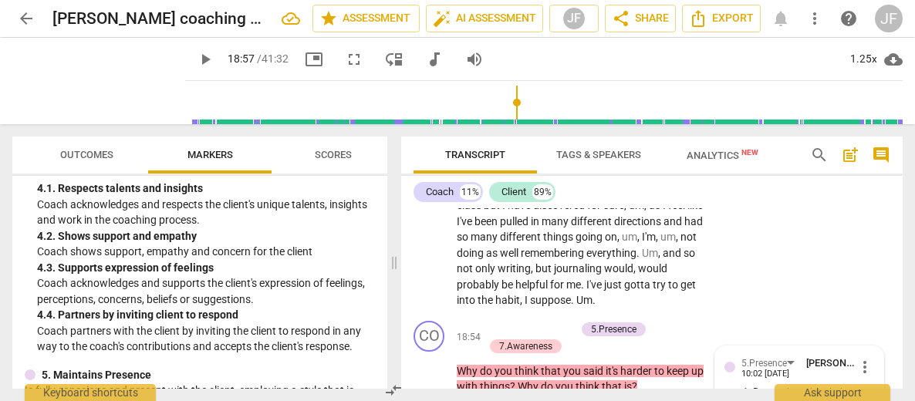
scroll to position [5721, 0]
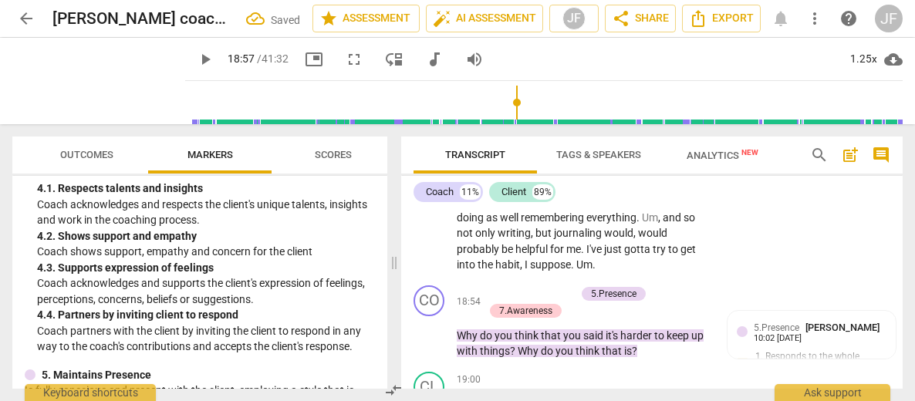
click at [196, 62] on span "play_arrow" at bounding box center [205, 59] width 19 height 19
type input "1154"
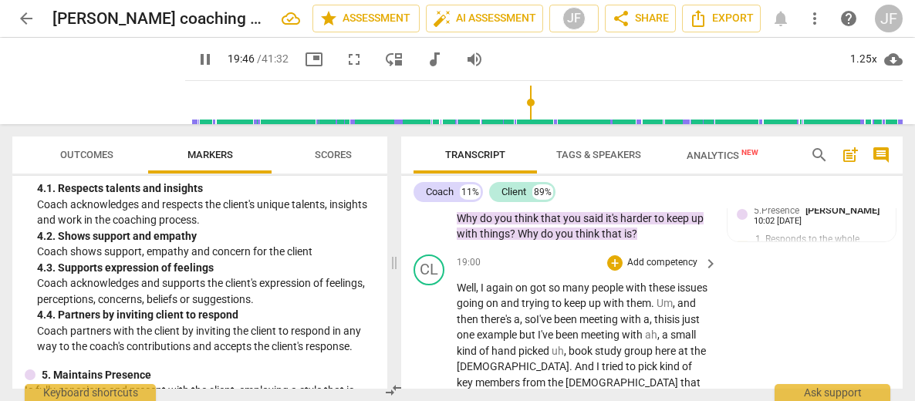
scroll to position [5853, 0]
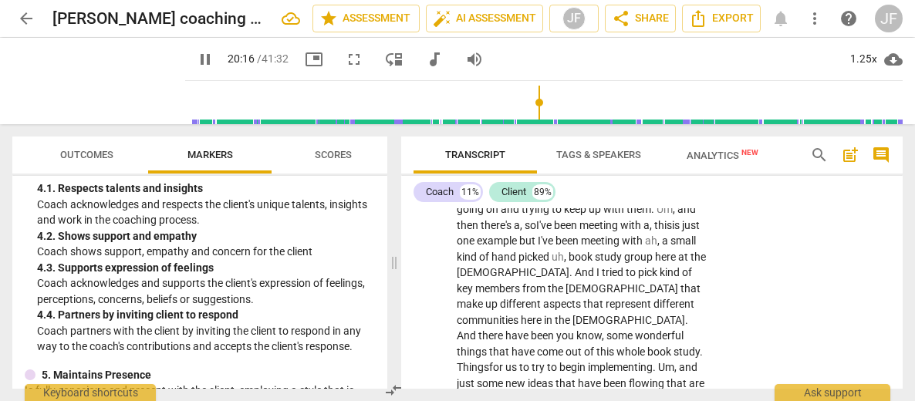
scroll to position [5948, 0]
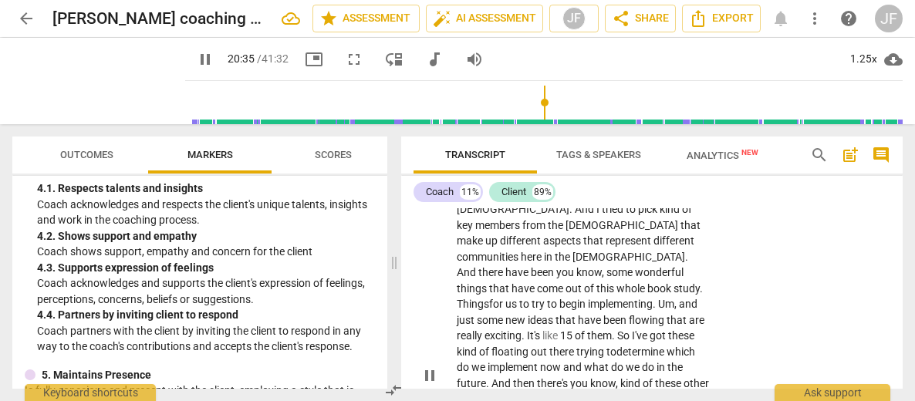
scroll to position [6011, 0]
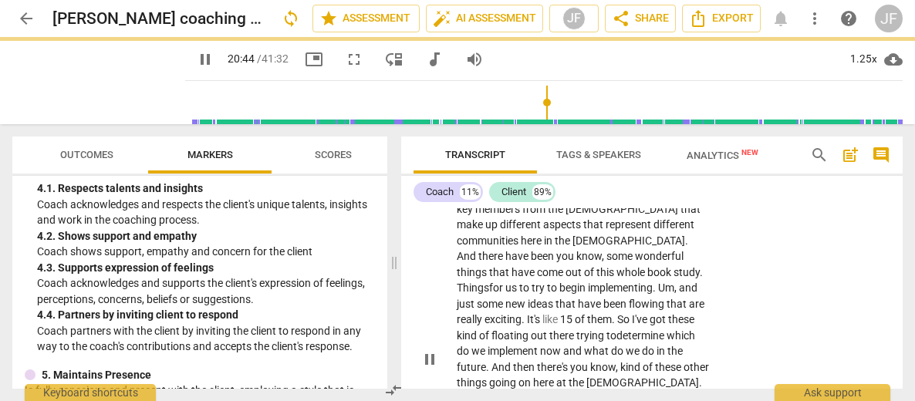
click at [693, 351] on p "Well , I again on got so many people with these issues going on and trying to k…" at bounding box center [583, 359] width 253 height 506
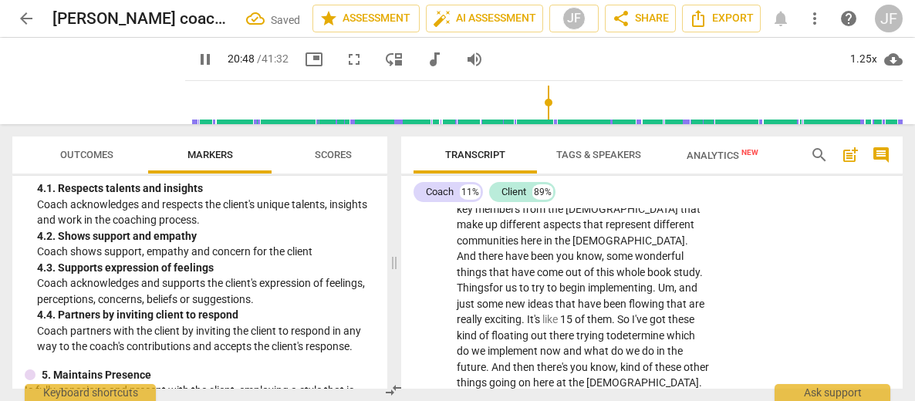
click at [196, 56] on span "pause" at bounding box center [205, 59] width 19 height 19
type input "1249"
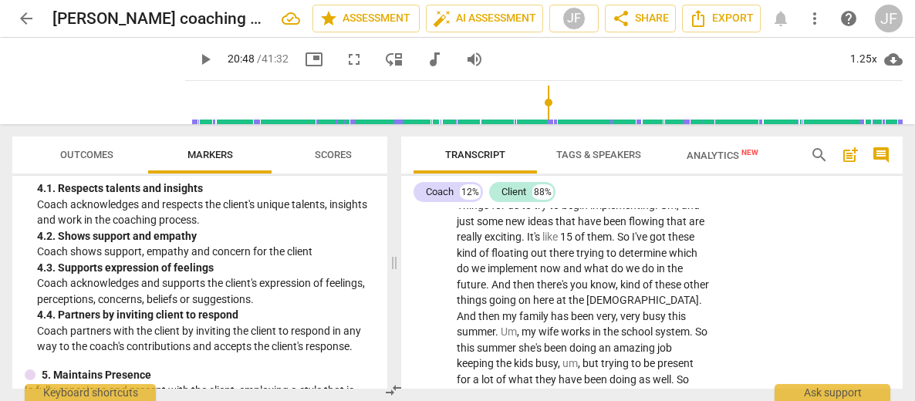
click at [649, 266] on p "Well , I again on got so many people with these issues going on and trying to k…" at bounding box center [583, 229] width 253 height 411
drag, startPoint x: 484, startPoint y: 320, endPoint x: 458, endPoint y: 320, distance: 25.4
click at [491, 305] on div "+" at bounding box center [494, 301] width 15 height 15
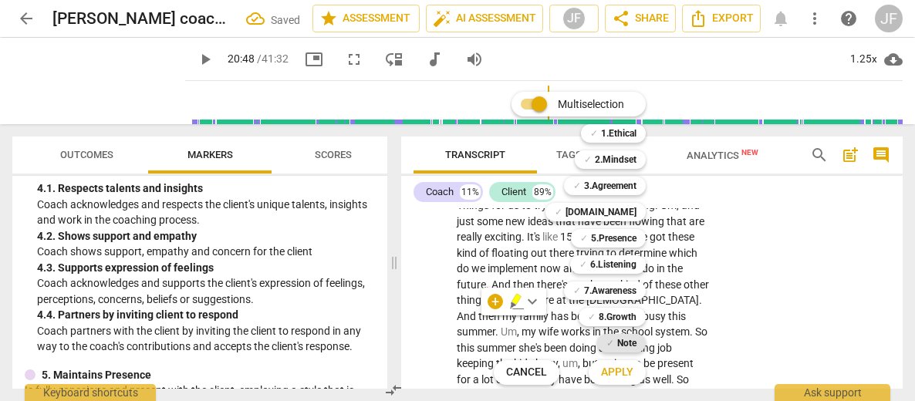
click at [623, 343] on b "Note" at bounding box center [626, 343] width 19 height 19
click at [623, 375] on span "Apply" at bounding box center [617, 372] width 32 height 15
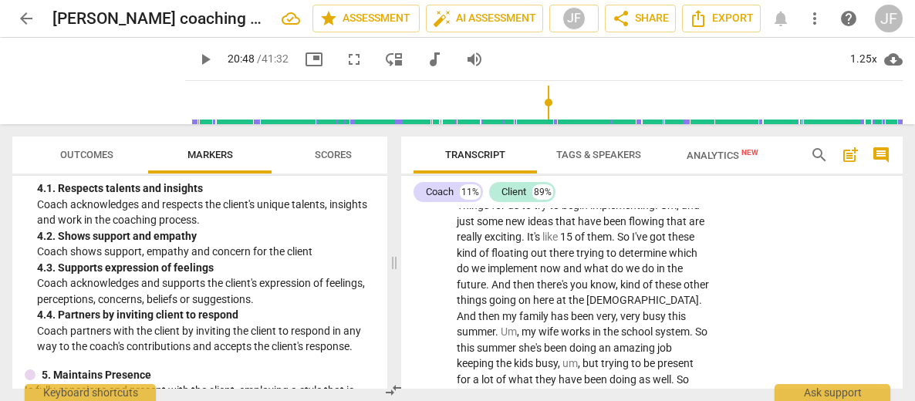
drag, startPoint x: 484, startPoint y: 322, endPoint x: 438, endPoint y: 319, distance: 46.4
click at [494, 302] on div "+" at bounding box center [494, 301] width 15 height 15
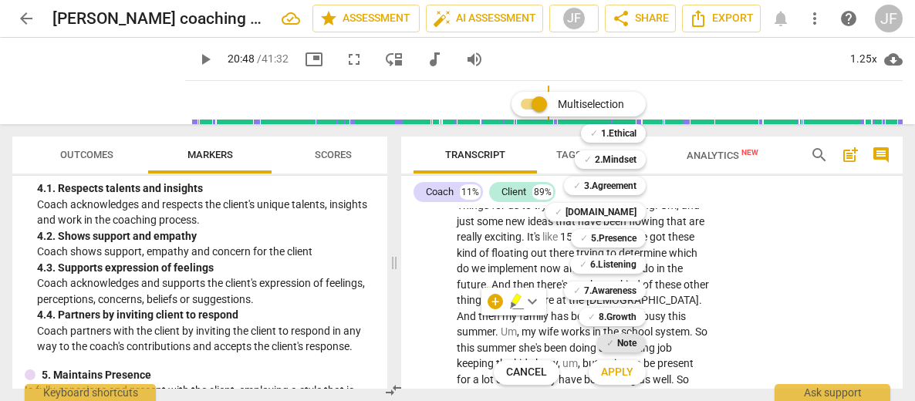
click at [625, 339] on b "Note" at bounding box center [626, 343] width 19 height 19
click at [624, 369] on span "Apply" at bounding box center [617, 372] width 32 height 15
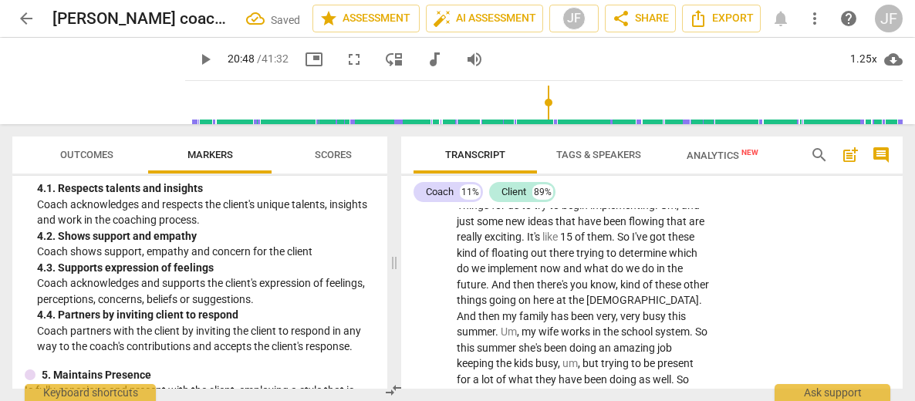
type textarea "v"
type textarea "vo"
type textarea "voc"
type textarea "voca"
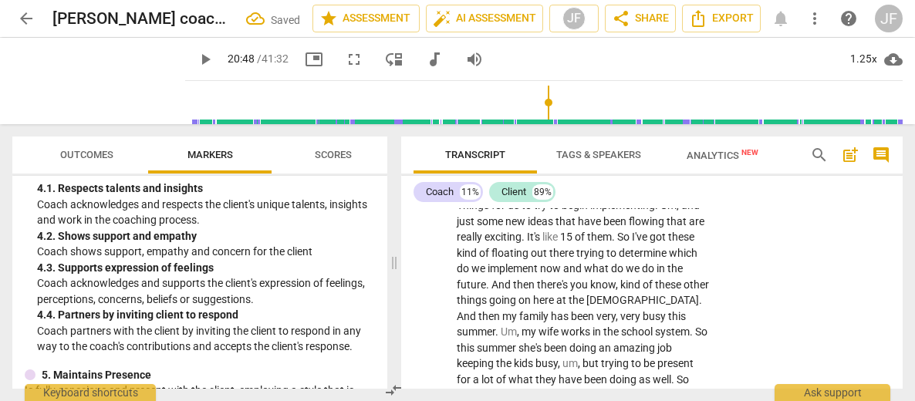
type textarea "voca"
type textarea "vocal"
type textarea "vocali"
type textarea "vocaliz"
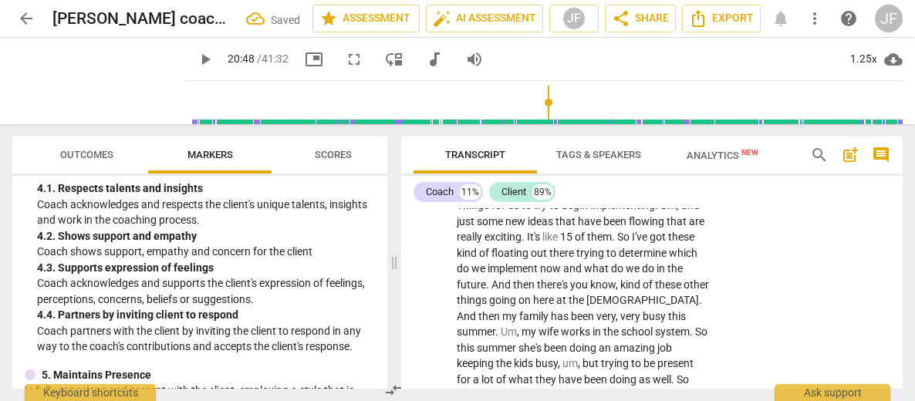
type textarea "vocaliza"
type textarea "vocalizat"
type textarea "vocalizati"
type textarea "vocalizatio"
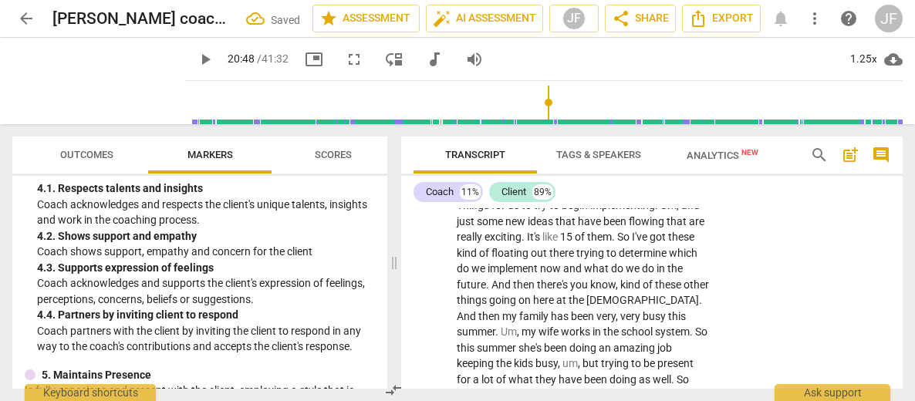
type textarea "vocalizatio"
type textarea "vocalization"
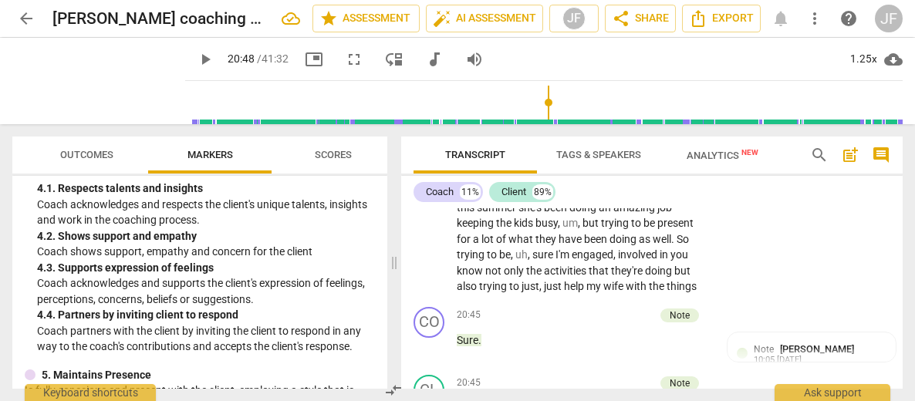
scroll to position [6270, 0]
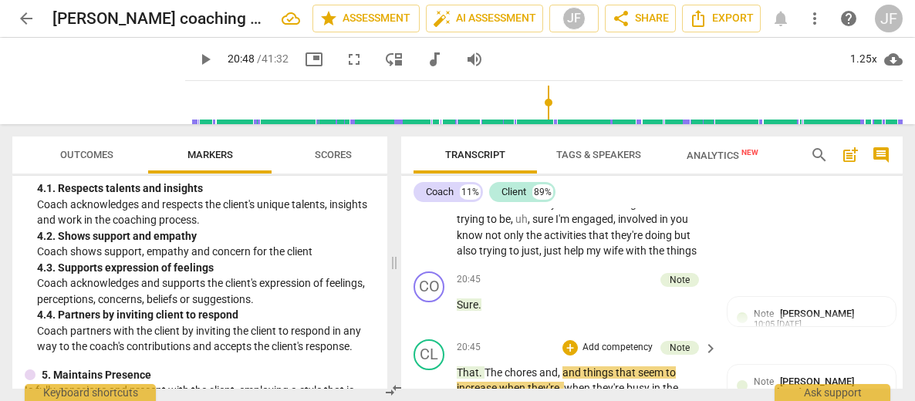
click at [482, 366] on span "." at bounding box center [481, 372] width 5 height 12
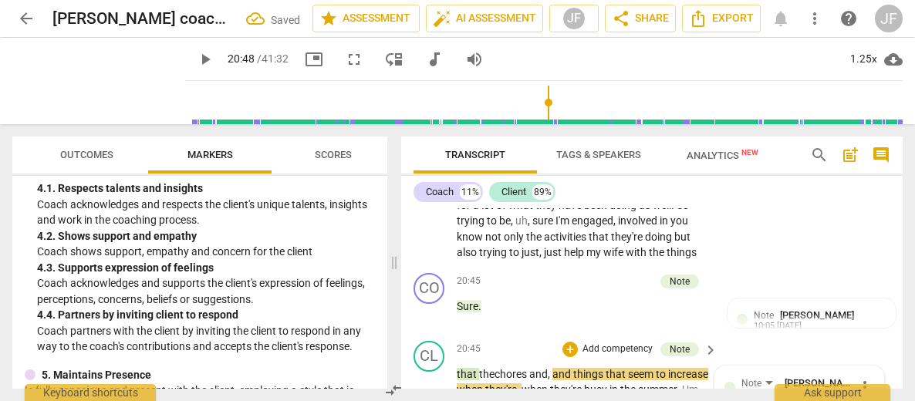
click at [427, 396] on span "play_arrow" at bounding box center [429, 405] width 19 height 19
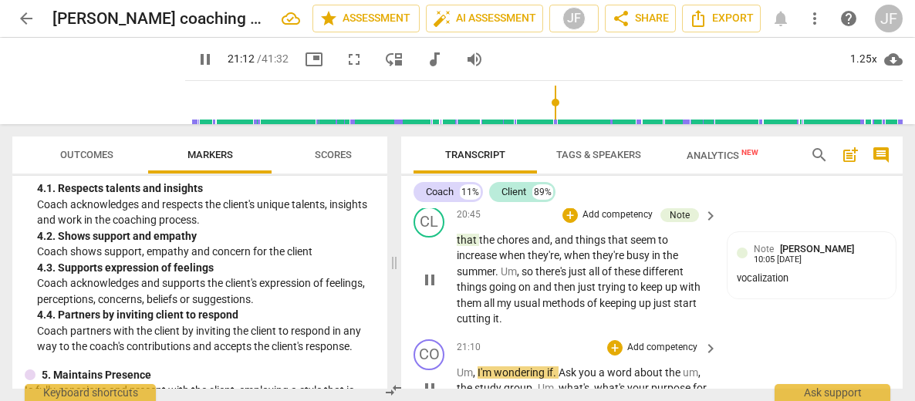
click at [557, 366] on span "." at bounding box center [555, 372] width 5 height 12
type input "1274"
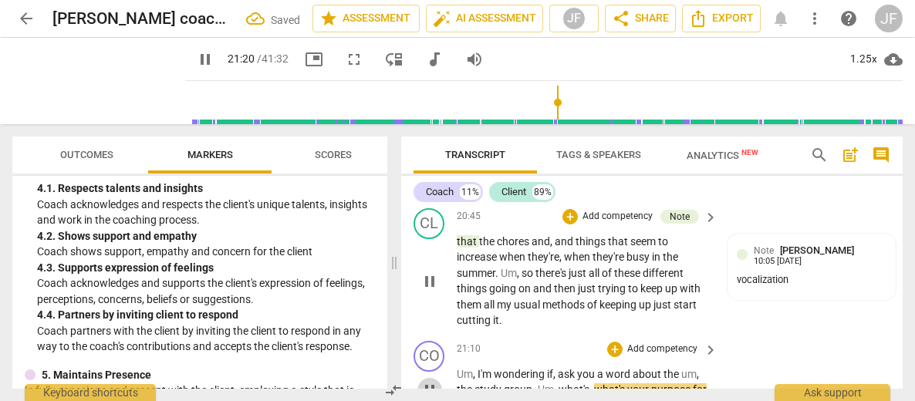
click at [430, 381] on span "pause" at bounding box center [429, 390] width 19 height 19
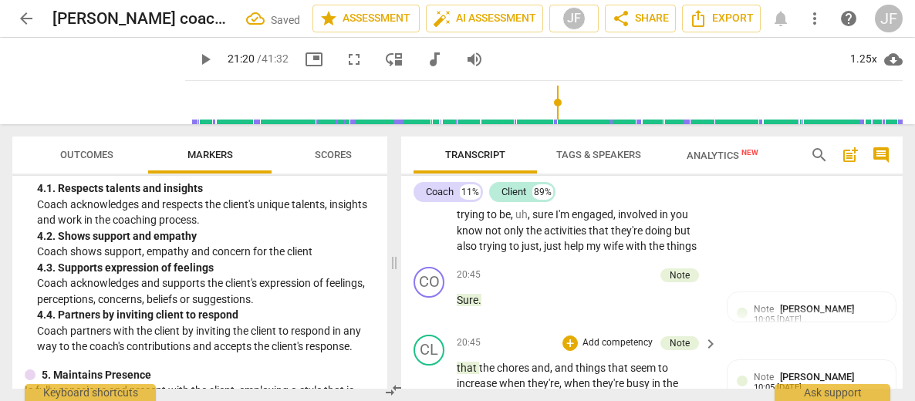
scroll to position [6245, 0]
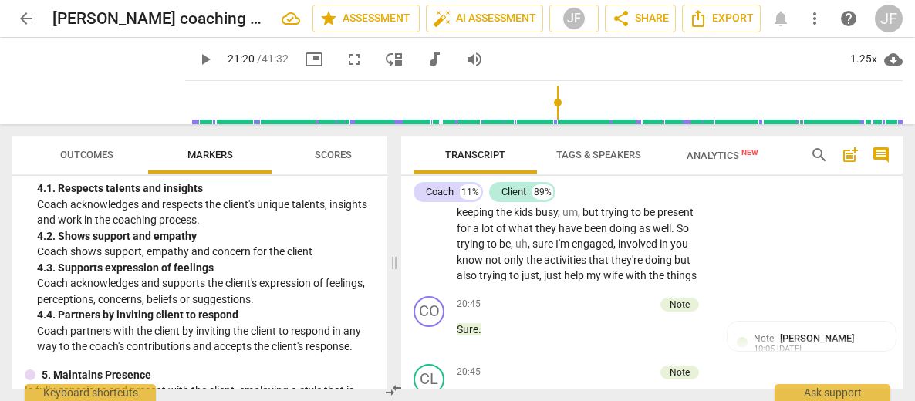
drag, startPoint x: 515, startPoint y: 246, endPoint x: 455, endPoint y: 367, distance: 135.2
type input "1281"
click at [521, 375] on div "+" at bounding box center [521, 370] width 15 height 15
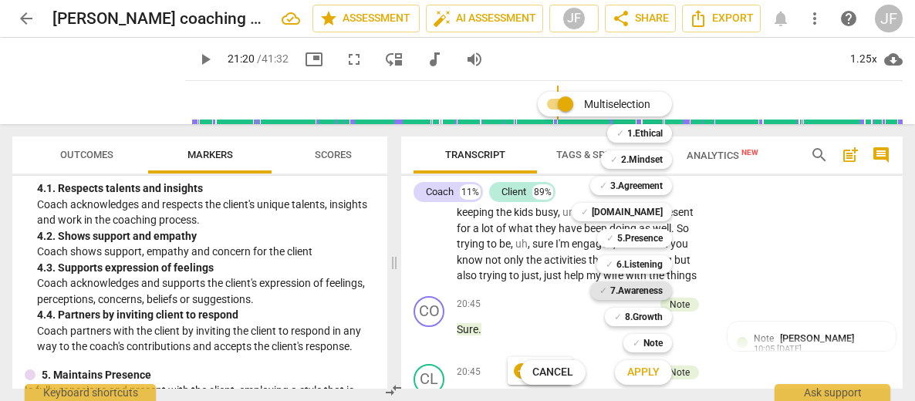
click at [642, 290] on b "7.Awareness" at bounding box center [636, 290] width 52 height 19
click at [642, 380] on button "Apply" at bounding box center [643, 373] width 57 height 28
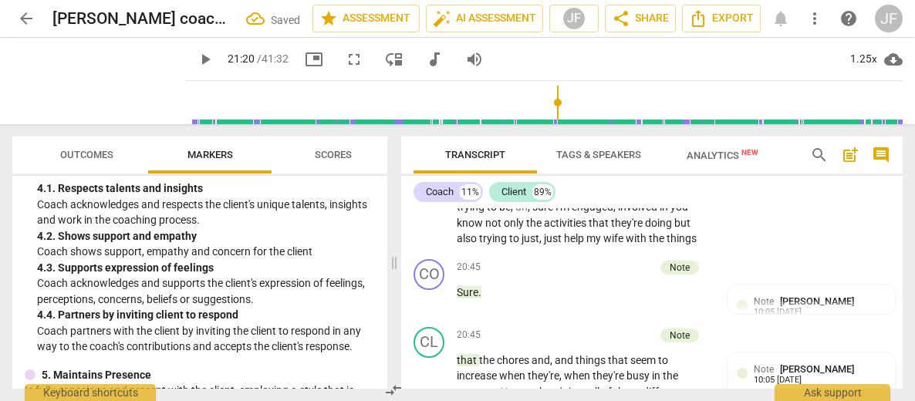
scroll to position [6601, 0]
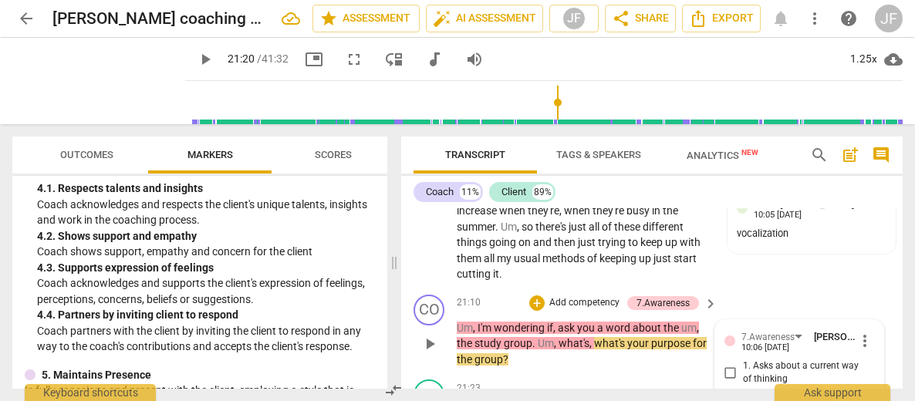
scroll to position [6416, 0]
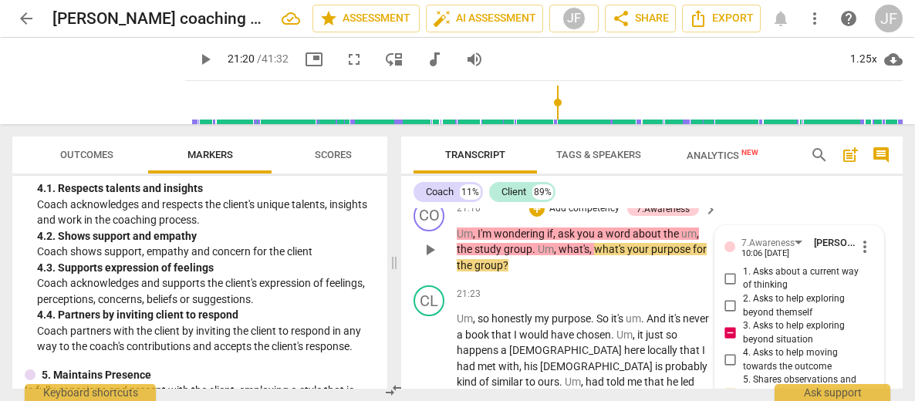
scroll to position [6570, 0]
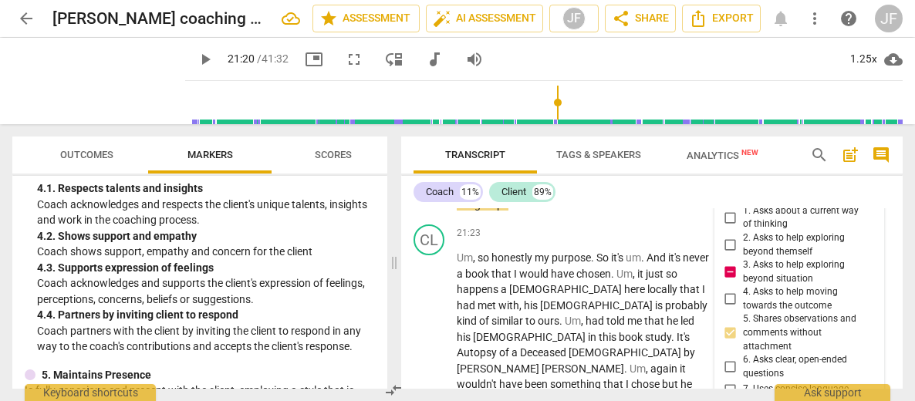
scroll to position [29, 0]
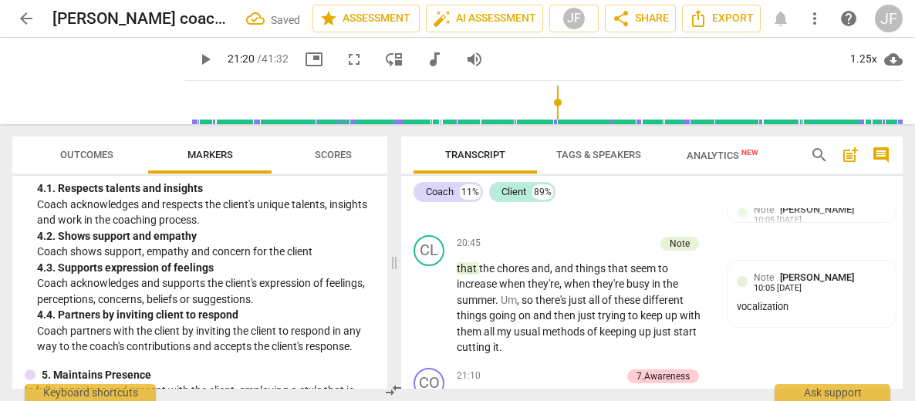
scroll to position [6304, 0]
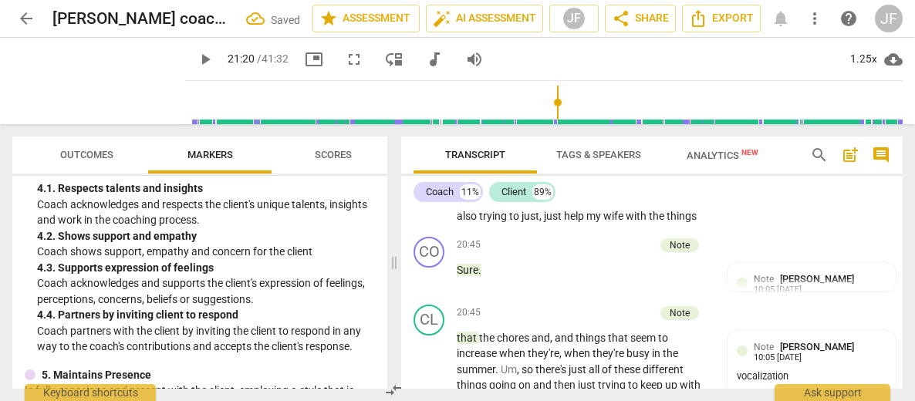
click at [862, 326] on li "Edit" at bounding box center [874, 324] width 53 height 29
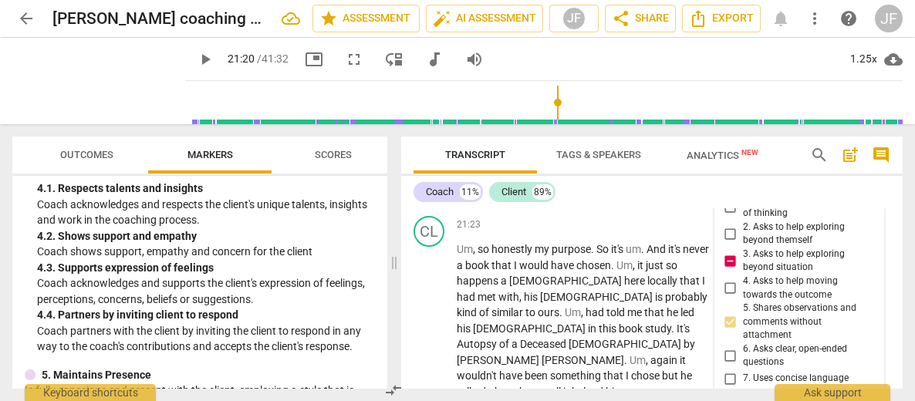
scroll to position [42, 0]
drag, startPoint x: 795, startPoint y: 366, endPoint x: 786, endPoint y: 366, distance: 9.3
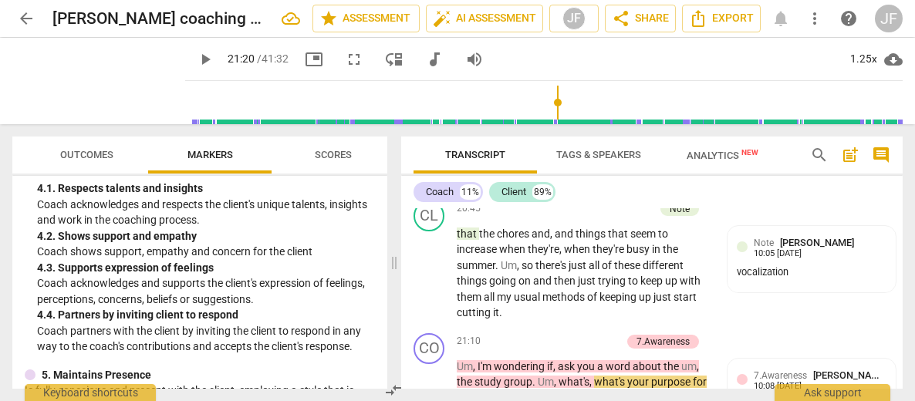
scroll to position [6478, 0]
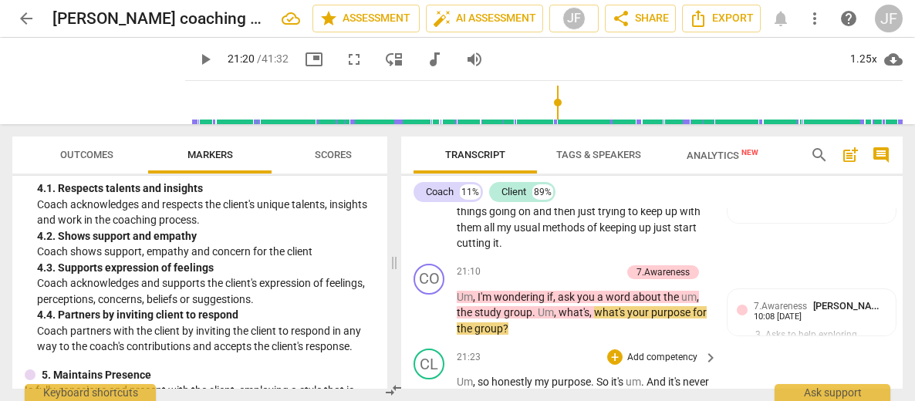
click at [464, 376] on span "Um" at bounding box center [465, 382] width 16 height 12
click at [593, 376] on span "." at bounding box center [593, 382] width 5 height 12
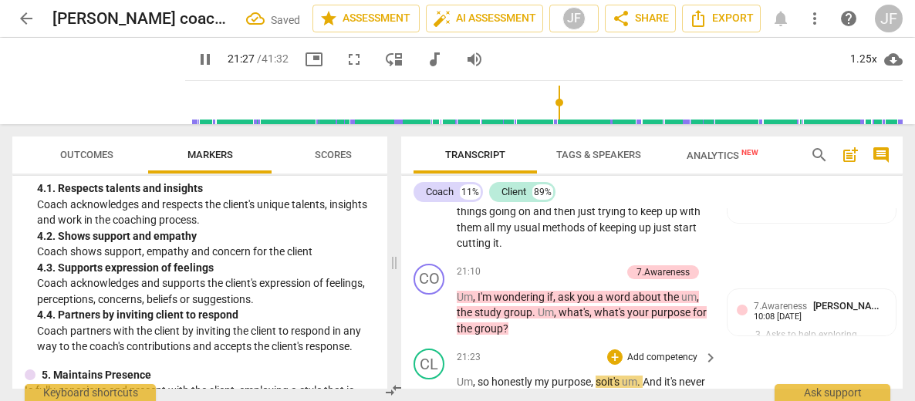
click at [622, 376] on span "it's" at bounding box center [614, 382] width 15 height 12
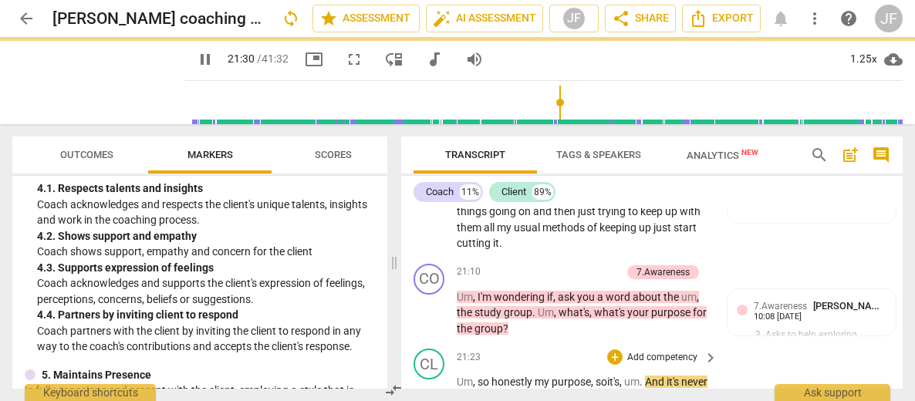
click at [645, 376] on span "." at bounding box center [641, 382] width 5 height 12
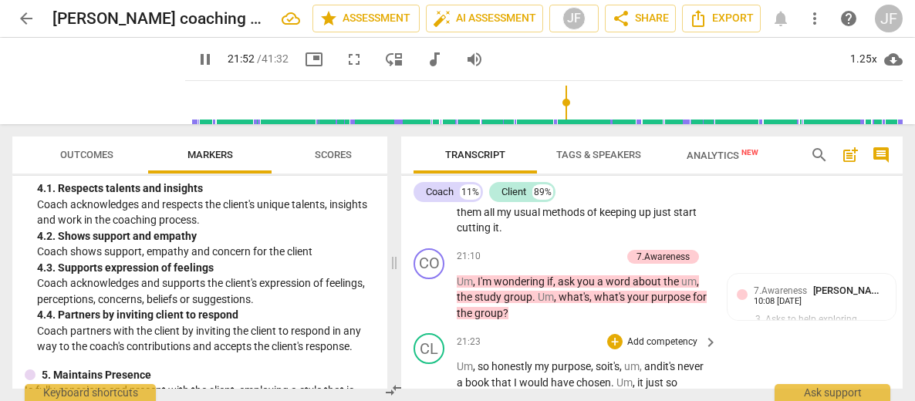
scroll to position [6509, 0]
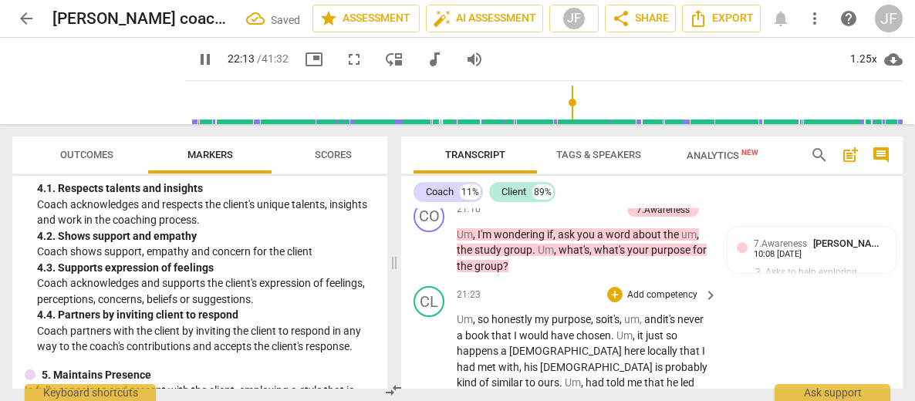
scroll to position [6557, 0]
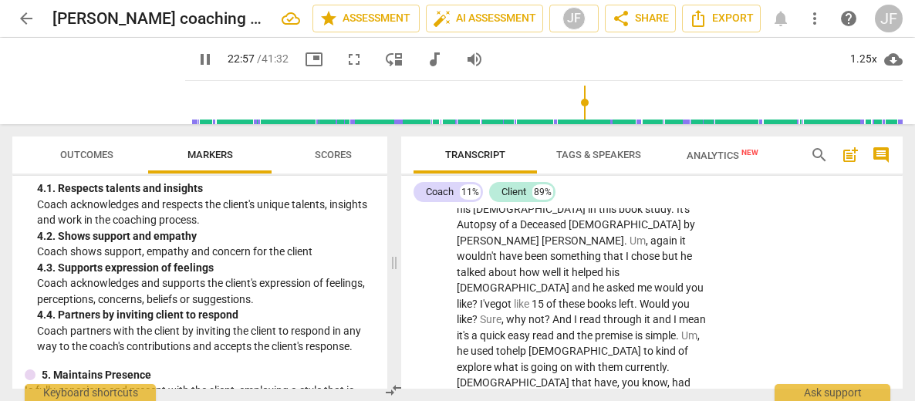
scroll to position [6746, 0]
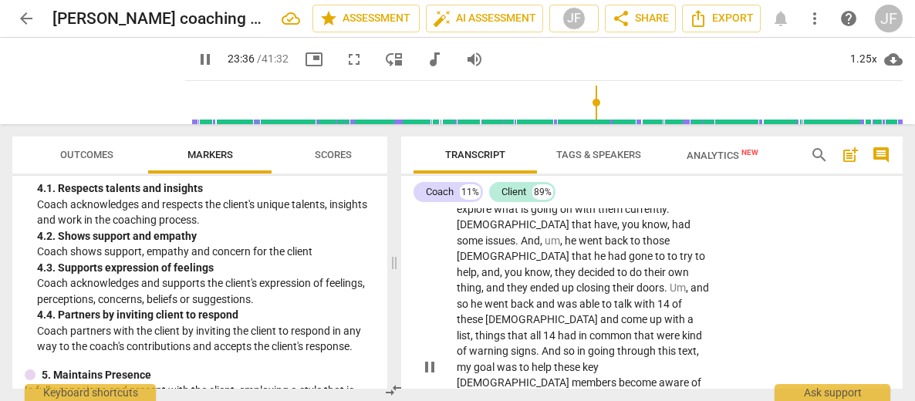
scroll to position [6904, 0]
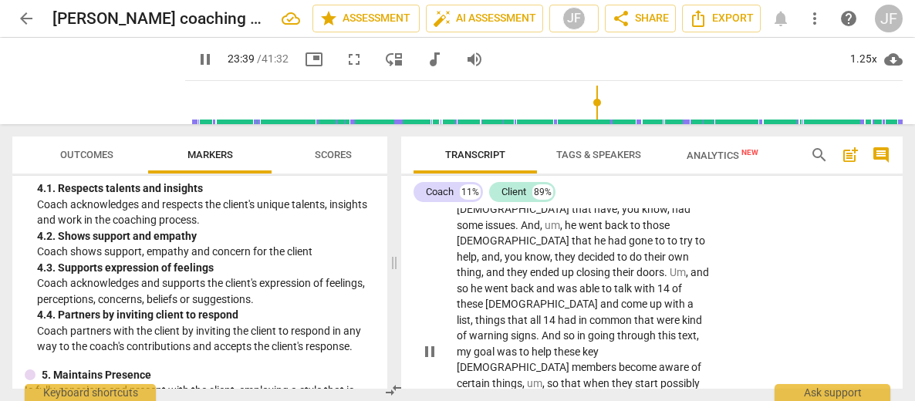
click at [704, 355] on p "Um , so honestly my purpose, so it's, um, and it's never a book that I would ha…" at bounding box center [583, 351] width 253 height 807
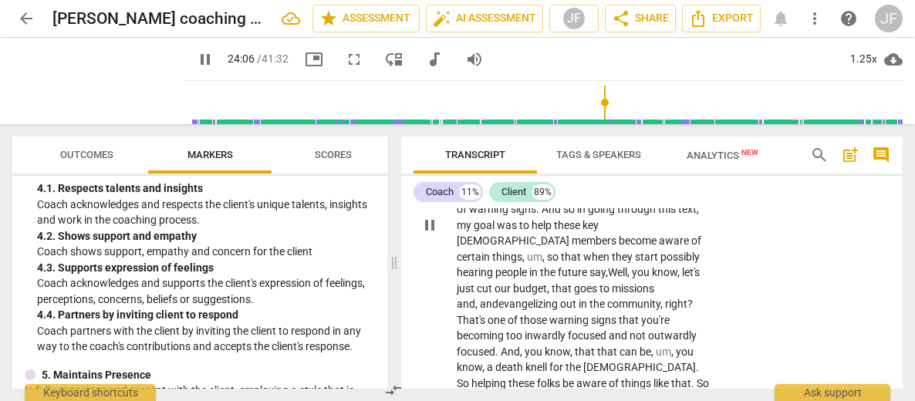
scroll to position [7046, 0]
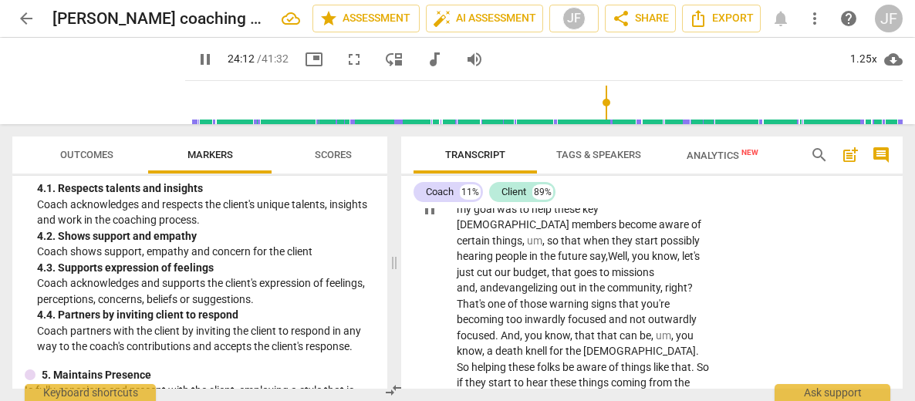
click at [698, 361] on p "Um , so honestly my purpose, so it's, um, and it's never a book that I would ha…" at bounding box center [583, 209] width 253 height 807
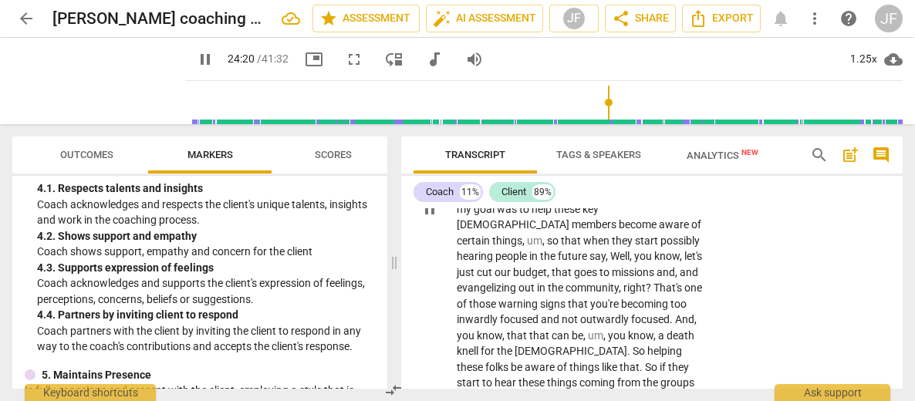
scroll to position [7184, 0]
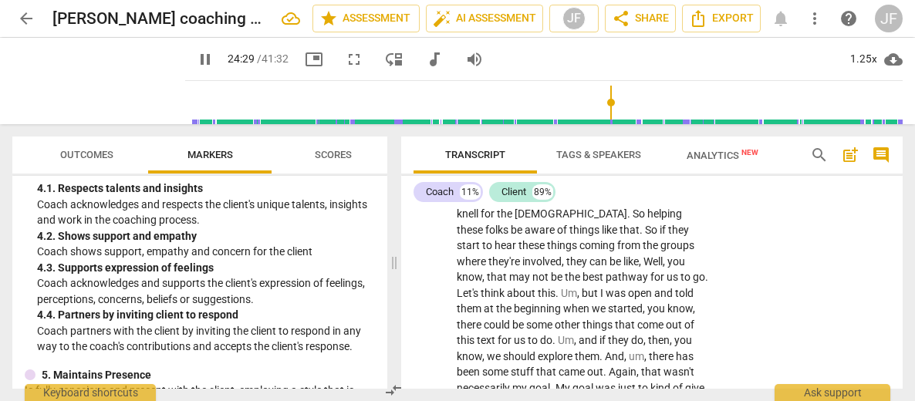
drag, startPoint x: 503, startPoint y: 332, endPoint x: 450, endPoint y: 295, distance: 64.2
click at [502, 309] on div "+" at bounding box center [503, 309] width 15 height 15
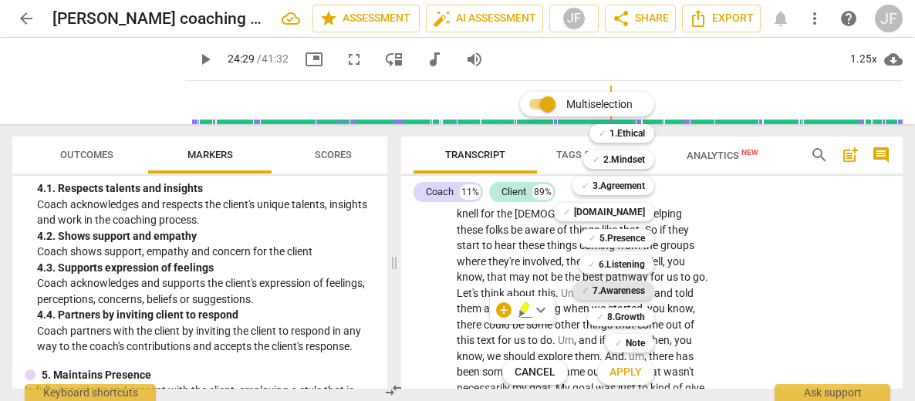
click at [618, 285] on b "7.Awareness" at bounding box center [618, 290] width 52 height 19
click at [625, 373] on span "Apply" at bounding box center [625, 372] width 32 height 15
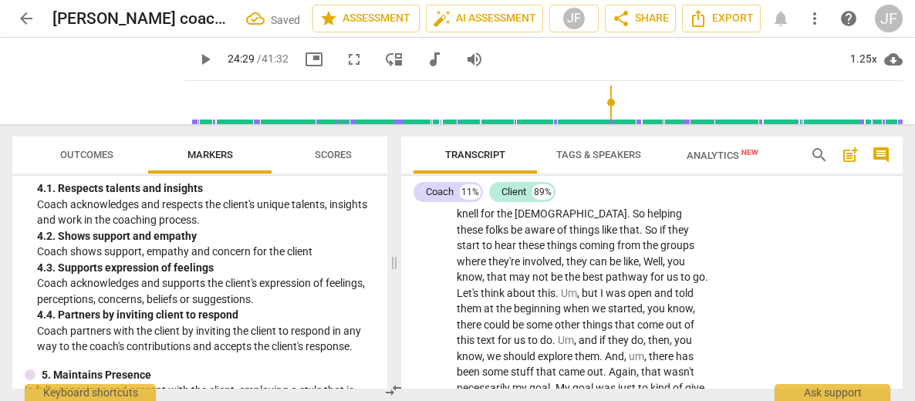
scroll to position [7463, 0]
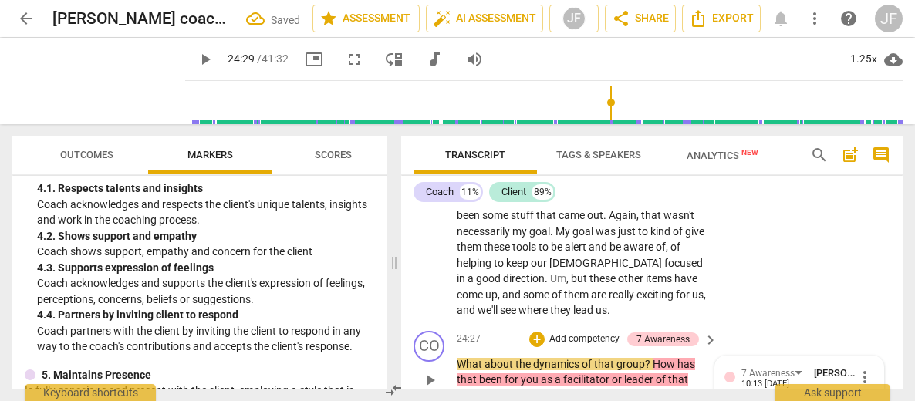
scroll to position [7309, 0]
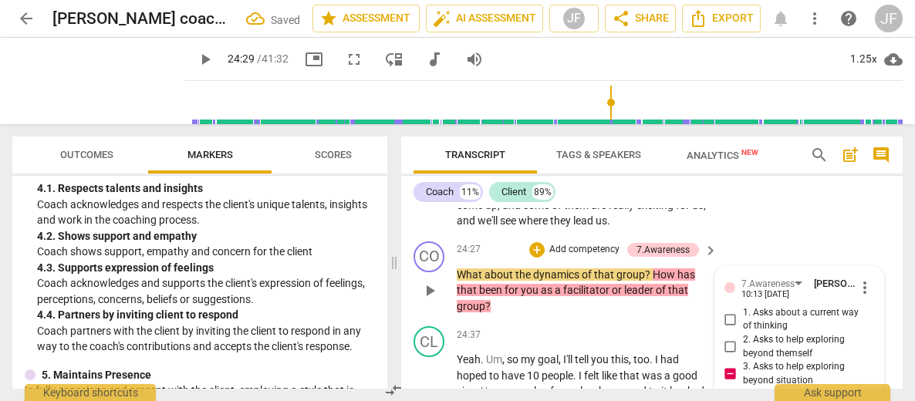
scroll to position [7463, 0]
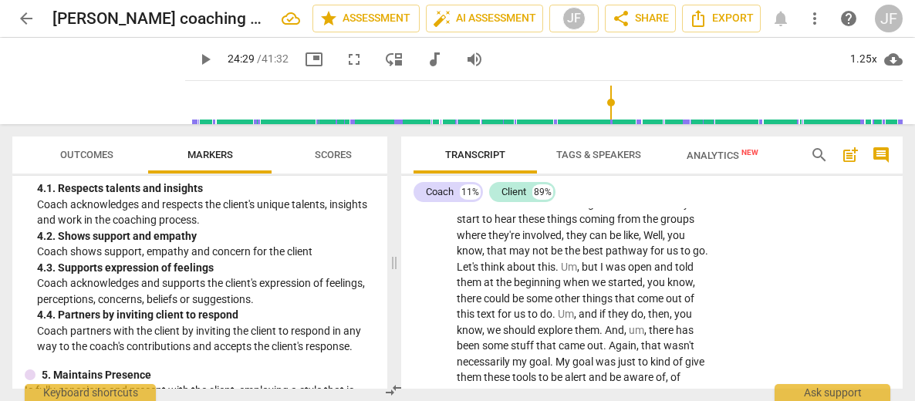
scroll to position [7244, 0]
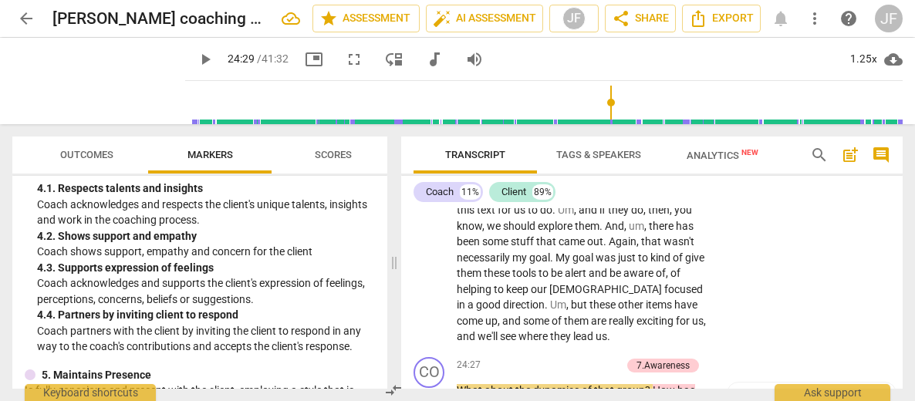
scroll to position [7349, 0]
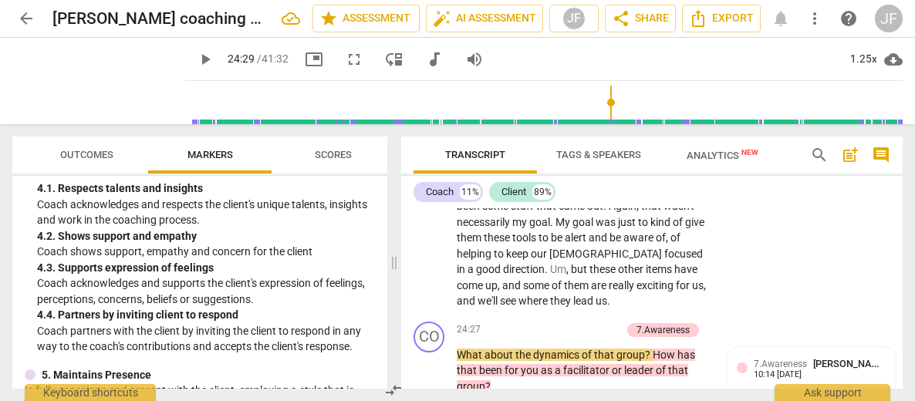
click at [196, 59] on span "play_arrow" at bounding box center [205, 59] width 19 height 19
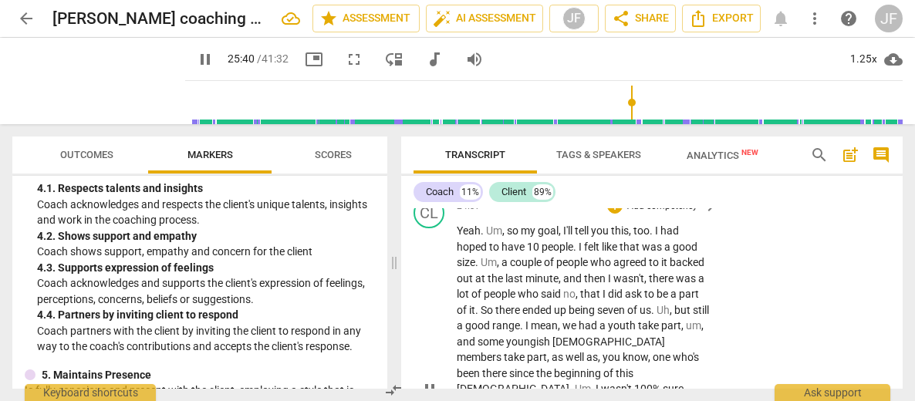
scroll to position [7593, 0]
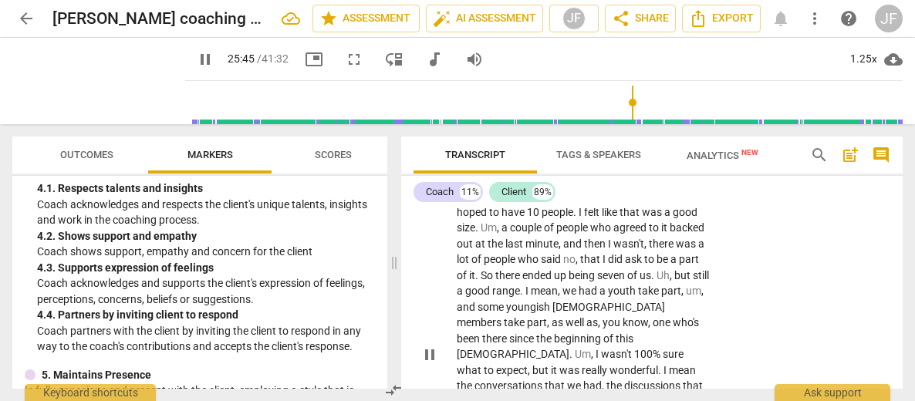
click at [700, 295] on p "Yeah . Um , so my goal , I'll tell you this , too . I had hoped to have 10 peop…" at bounding box center [583, 354] width 253 height 332
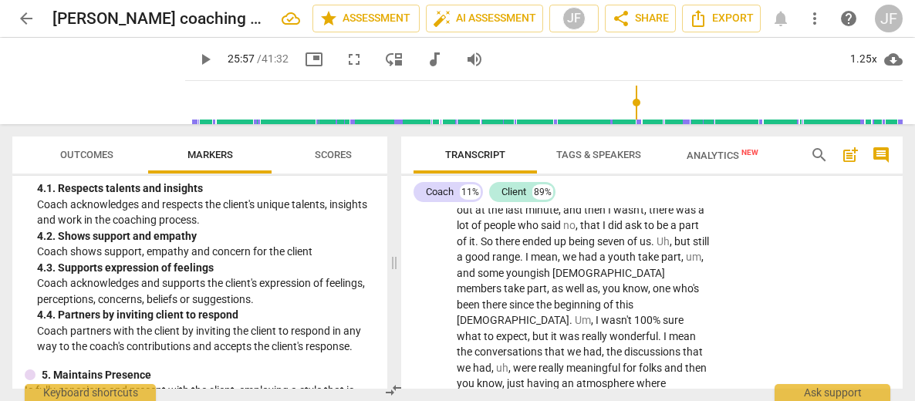
scroll to position [7662, 0]
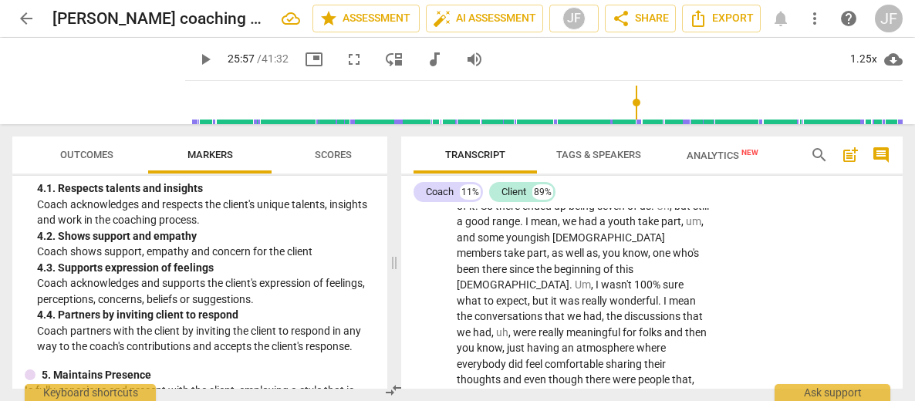
drag, startPoint x: 683, startPoint y: 320, endPoint x: 453, endPoint y: 278, distance: 233.6
click at [696, 303] on div "+" at bounding box center [694, 301] width 15 height 15
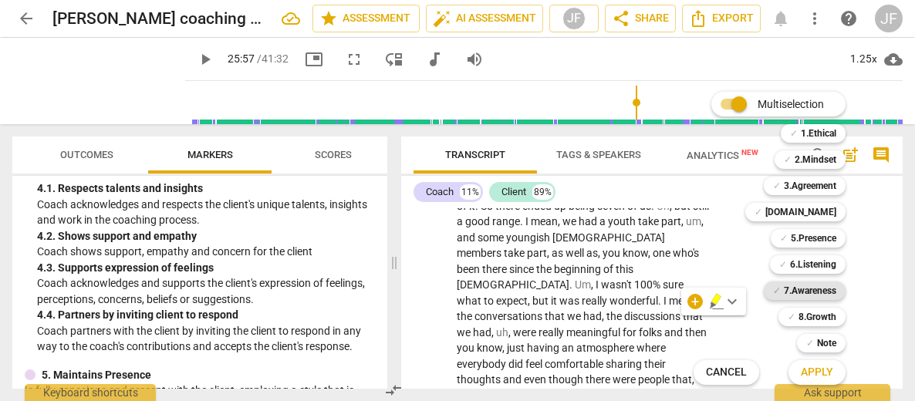
click at [821, 291] on b "7.Awareness" at bounding box center [810, 290] width 52 height 19
click at [824, 373] on span "Apply" at bounding box center [816, 372] width 32 height 15
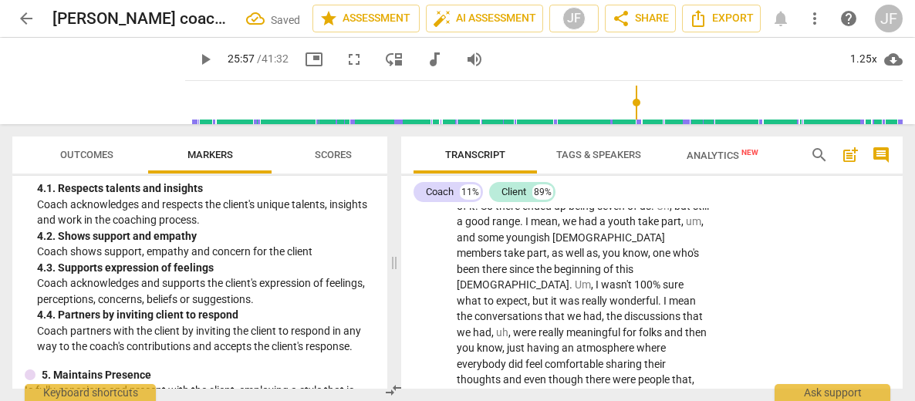
scroll to position [7918, 0]
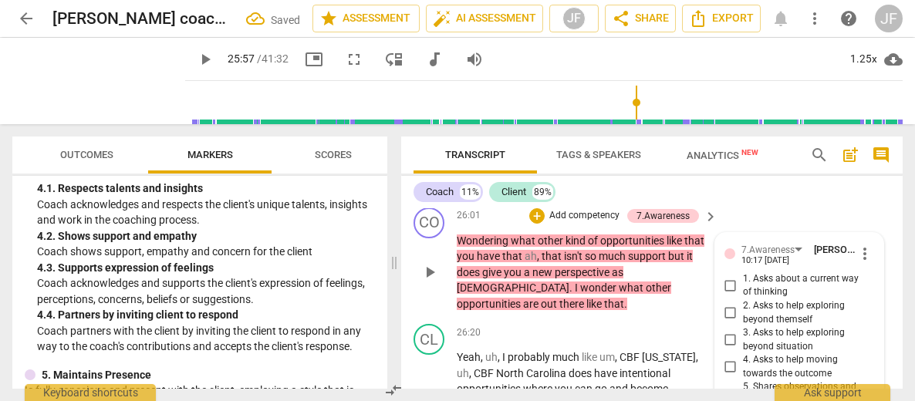
click at [873, 251] on div "7.Awareness [PERSON_NAME] 10:17 [DATE] more_vert 1. Asks about a current way of…" at bounding box center [799, 389] width 169 height 312
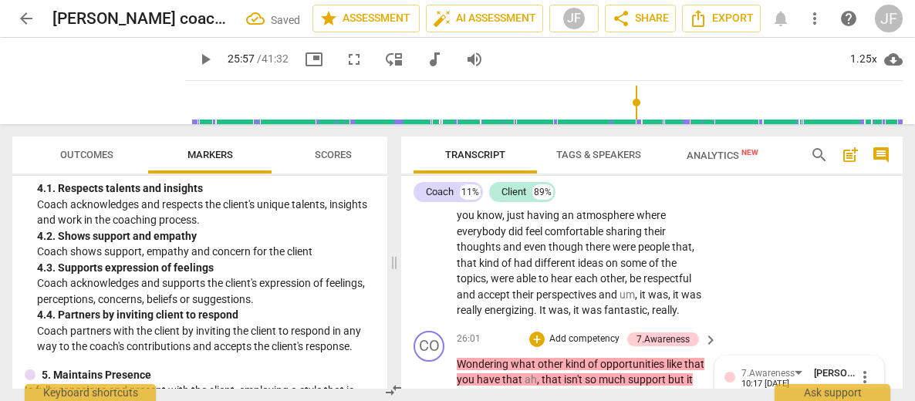
scroll to position [7764, 0]
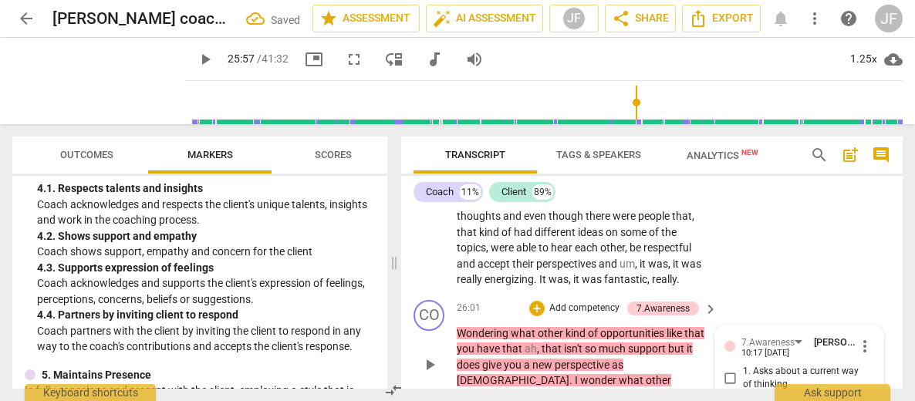
scroll to position [7857, 0]
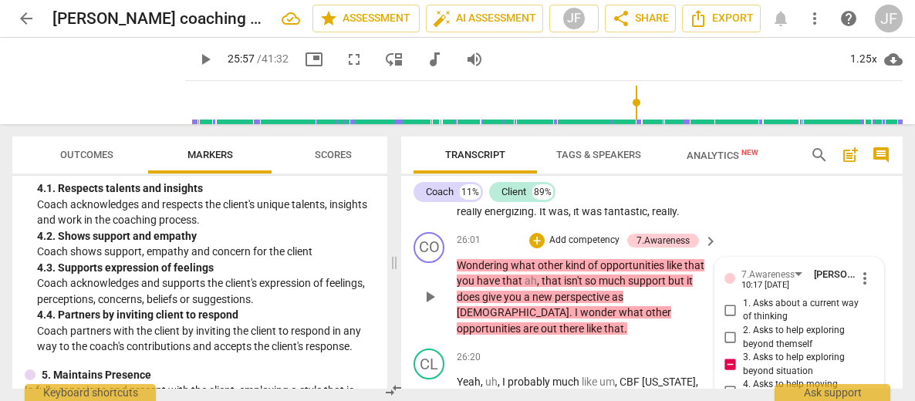
scroll to position [12, 0]
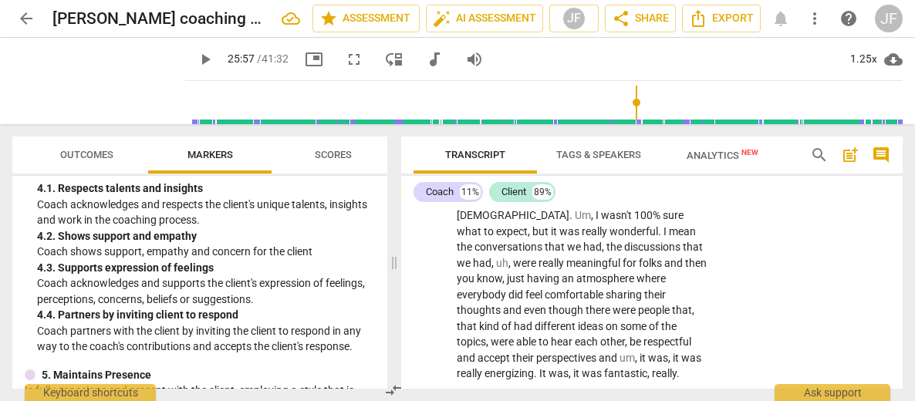
scroll to position [7662, 0]
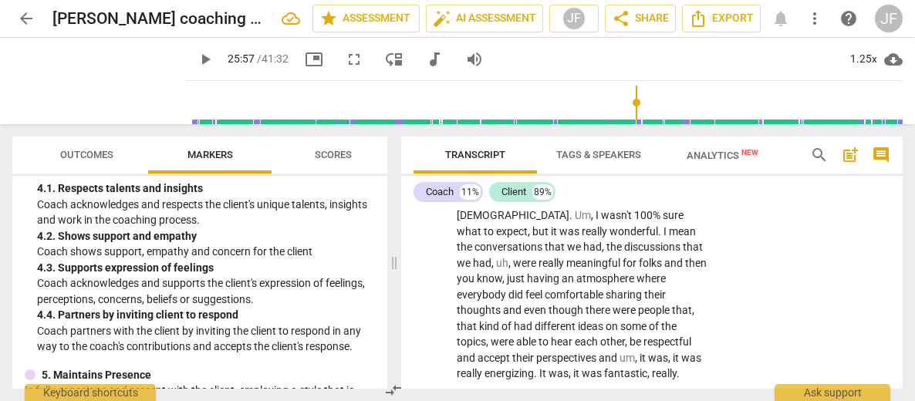
scroll to position [7802, 0]
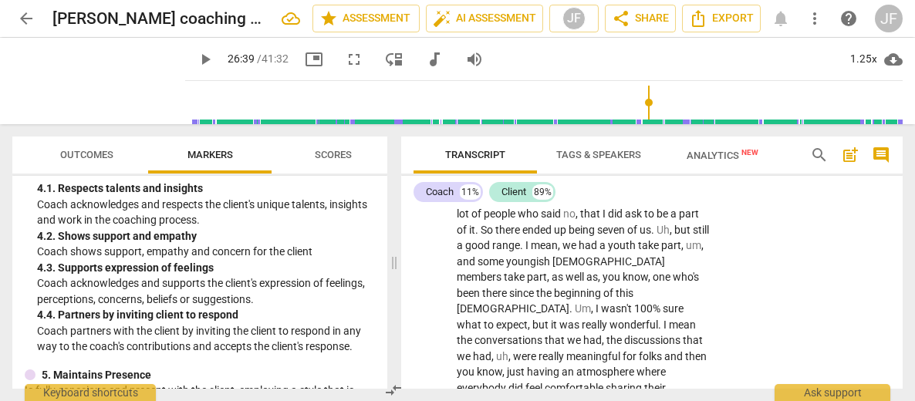
click at [196, 58] on span "play_arrow" at bounding box center [205, 59] width 19 height 19
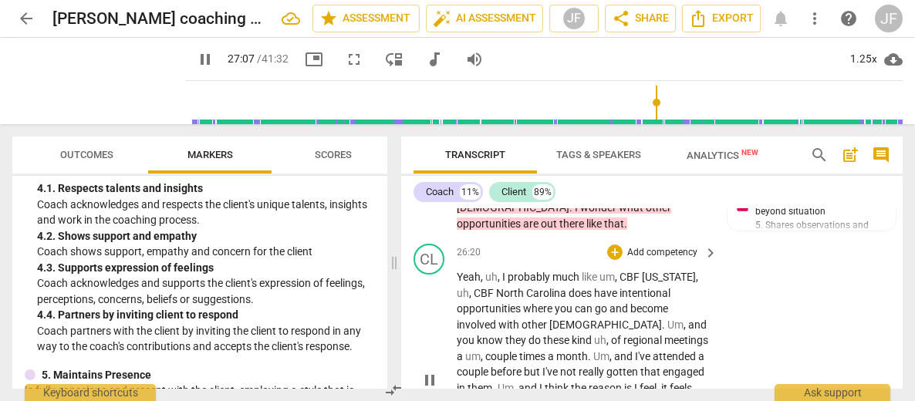
drag, startPoint x: 640, startPoint y: 298, endPoint x: 455, endPoint y: 298, distance: 185.1
click at [643, 283] on div "+" at bounding box center [645, 278] width 15 height 15
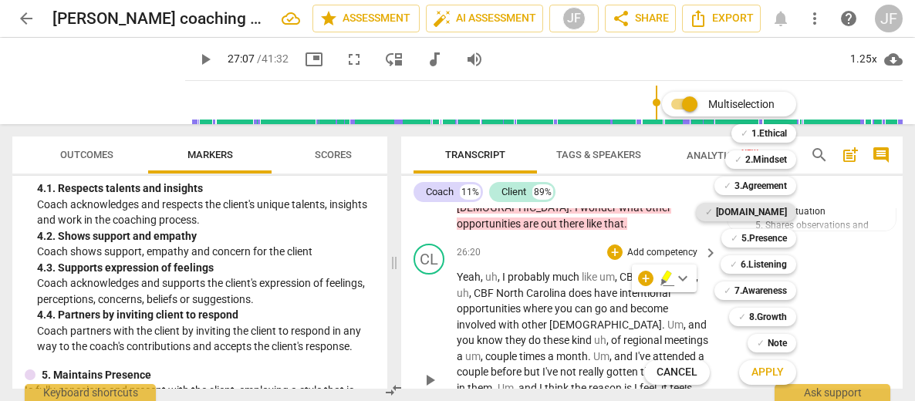
click at [767, 217] on b "[DOMAIN_NAME]" at bounding box center [751, 212] width 71 height 19
click at [766, 237] on b "5.Presence" at bounding box center [763, 238] width 45 height 19
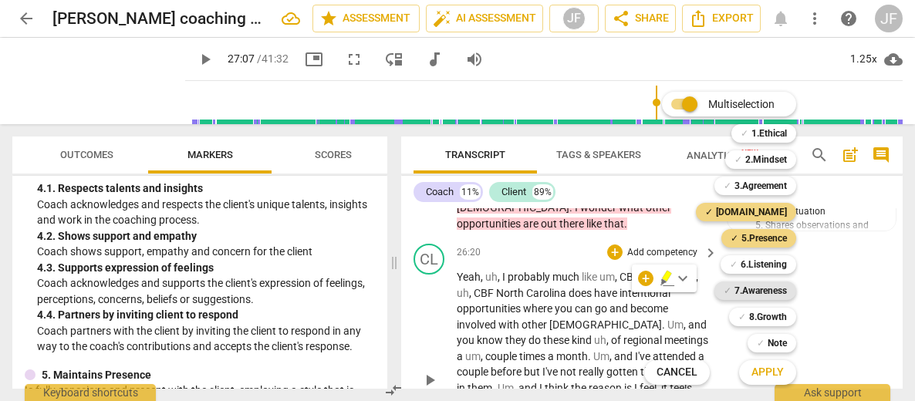
click at [763, 291] on b "7.Awareness" at bounding box center [760, 290] width 52 height 19
click at [767, 266] on b "6.Listening" at bounding box center [763, 264] width 46 height 19
click at [769, 372] on span "Apply" at bounding box center [767, 372] width 32 height 15
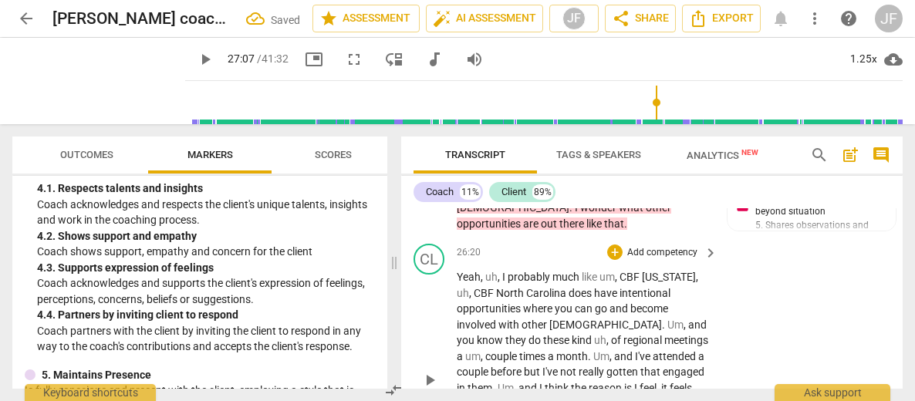
scroll to position [8165, 0]
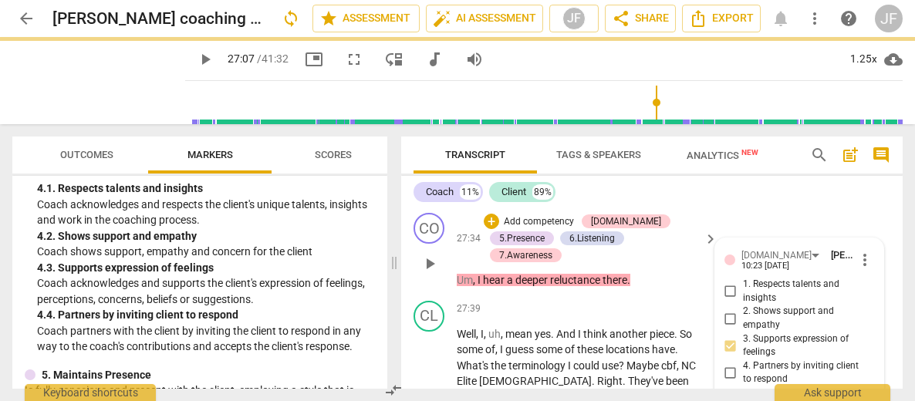
scroll to position [8319, 0]
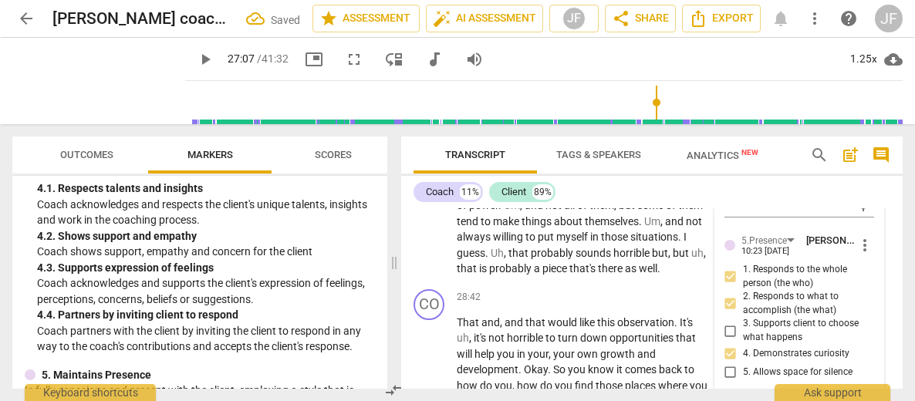
scroll to position [8505, 0]
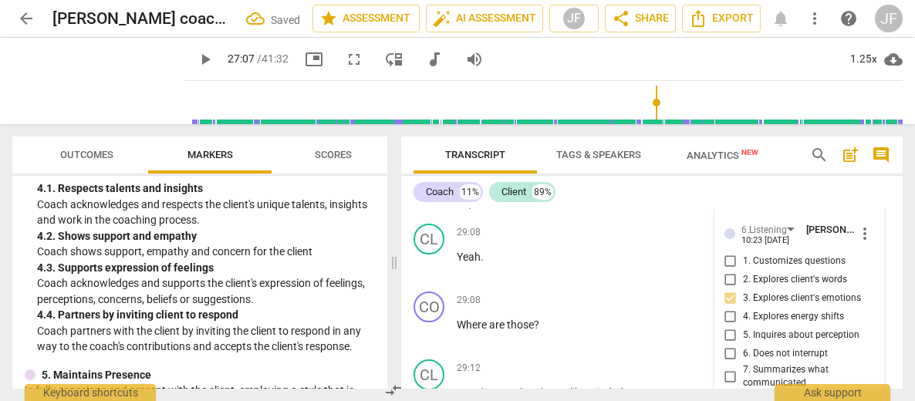
scroll to position [8720, 0]
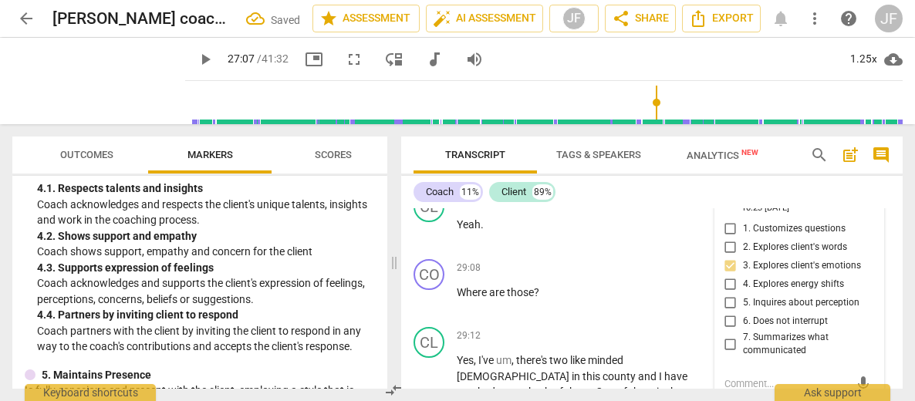
scroll to position [8751, 0]
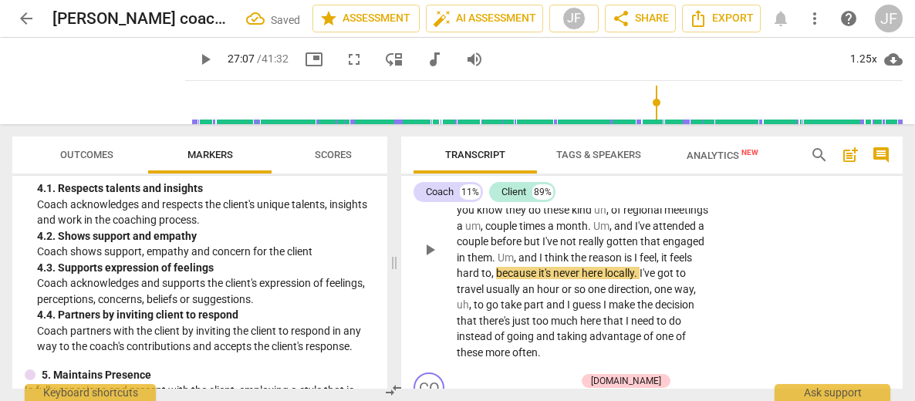
scroll to position [8164, 0]
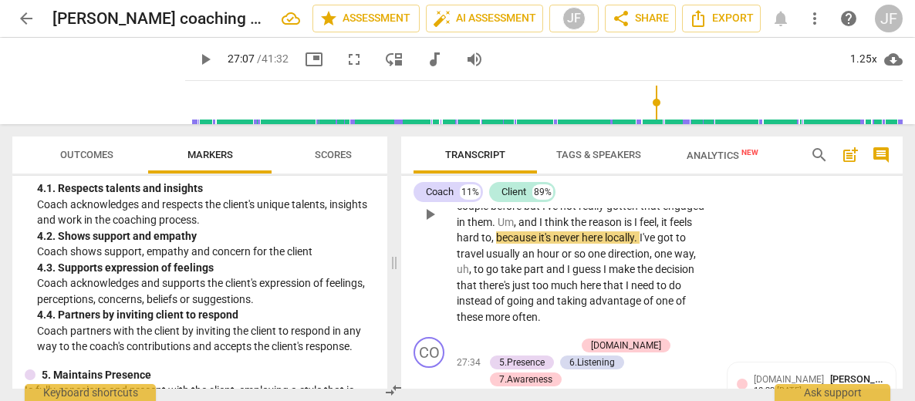
click at [196, 66] on span "play_arrow" at bounding box center [205, 59] width 19 height 19
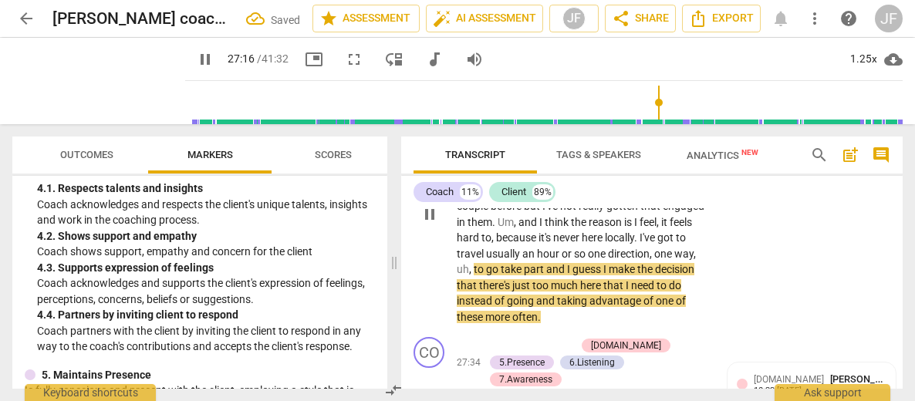
drag, startPoint x: 475, startPoint y: 270, endPoint x: 456, endPoint y: 272, distance: 19.4
